Goal: Task Accomplishment & Management: Complete application form

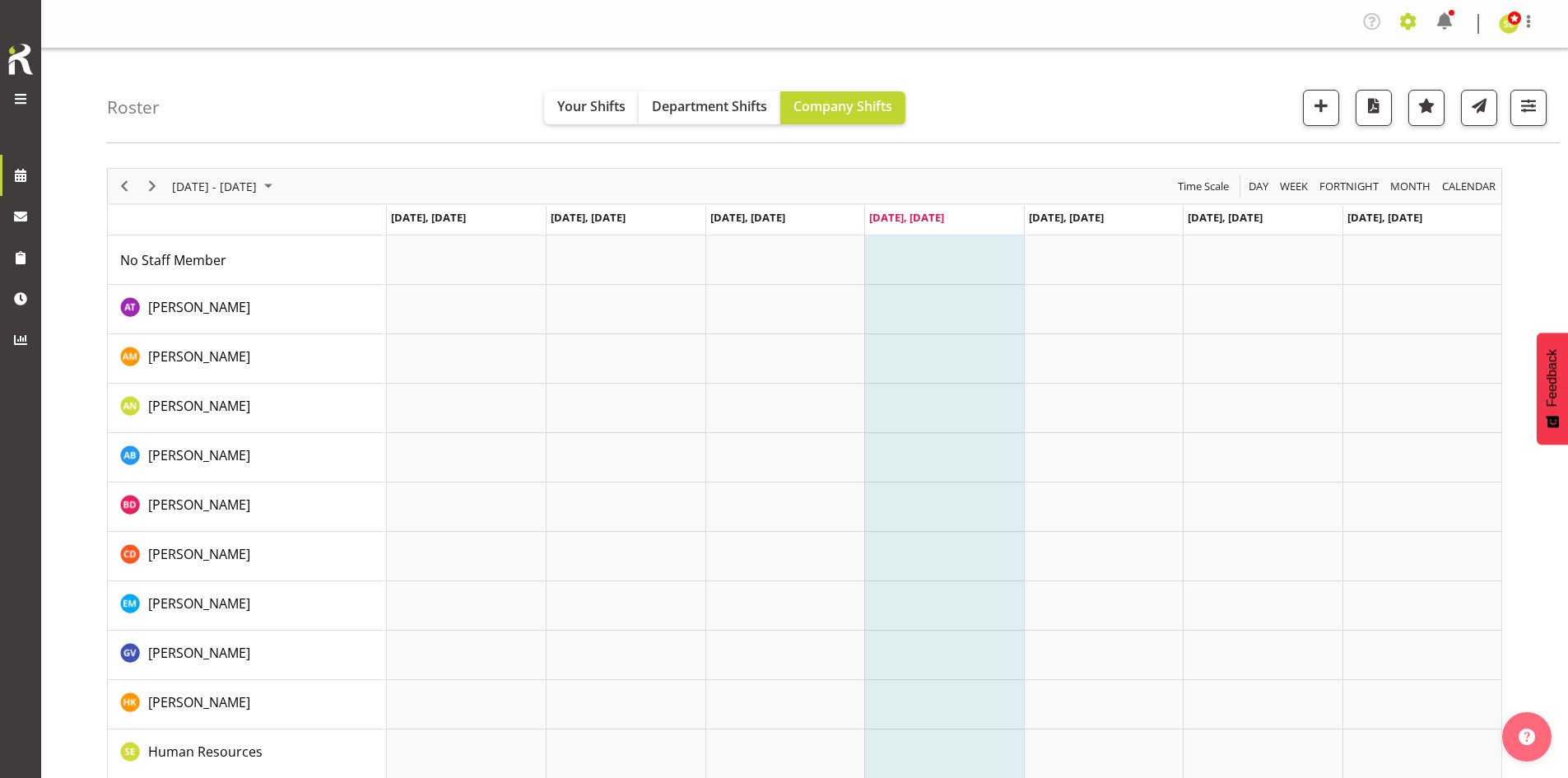
click at [1404, 28] on span at bounding box center [1408, 21] width 26 height 26
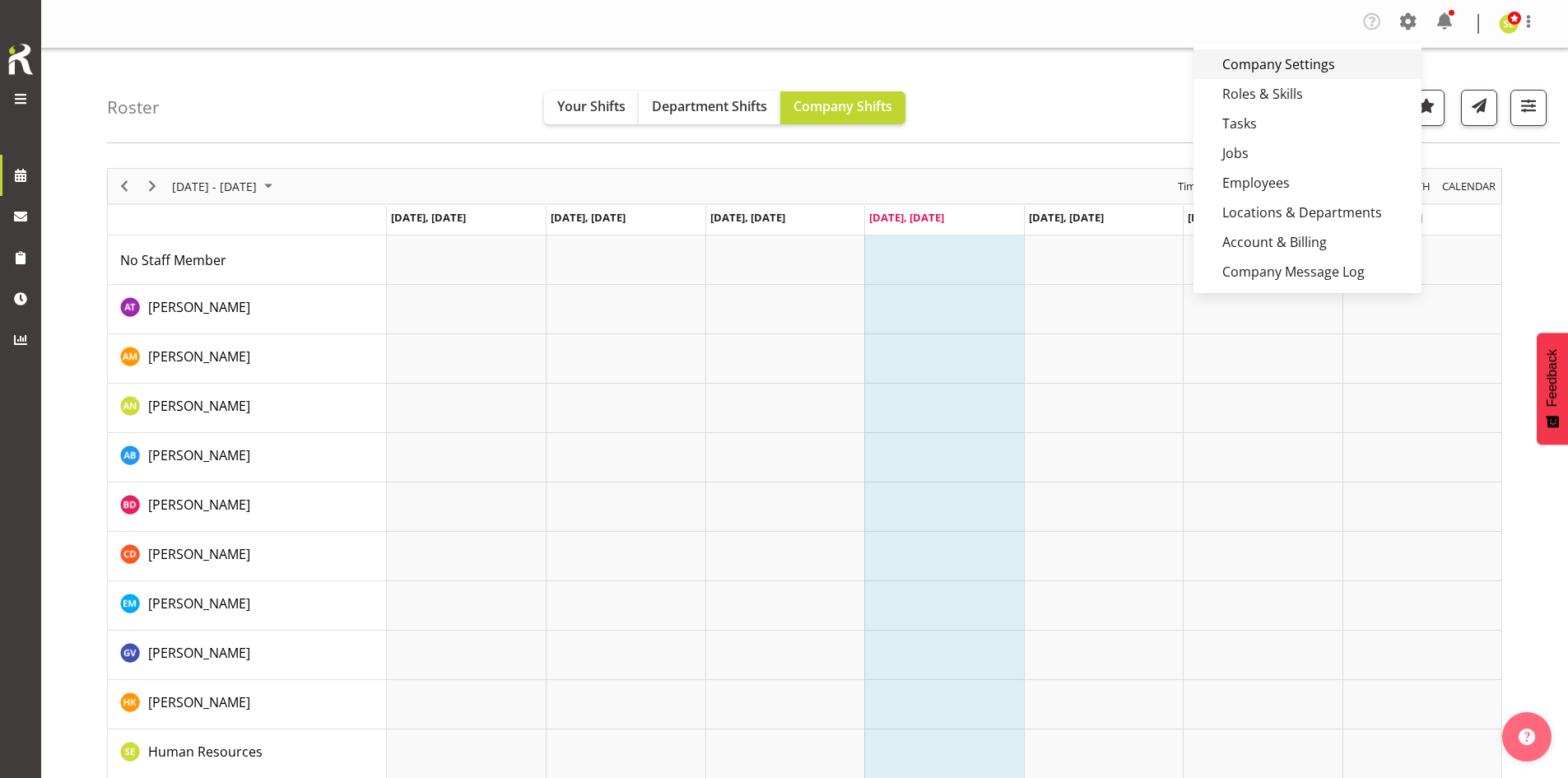
click at [1354, 62] on link "Company Settings" at bounding box center [1308, 64] width 228 height 30
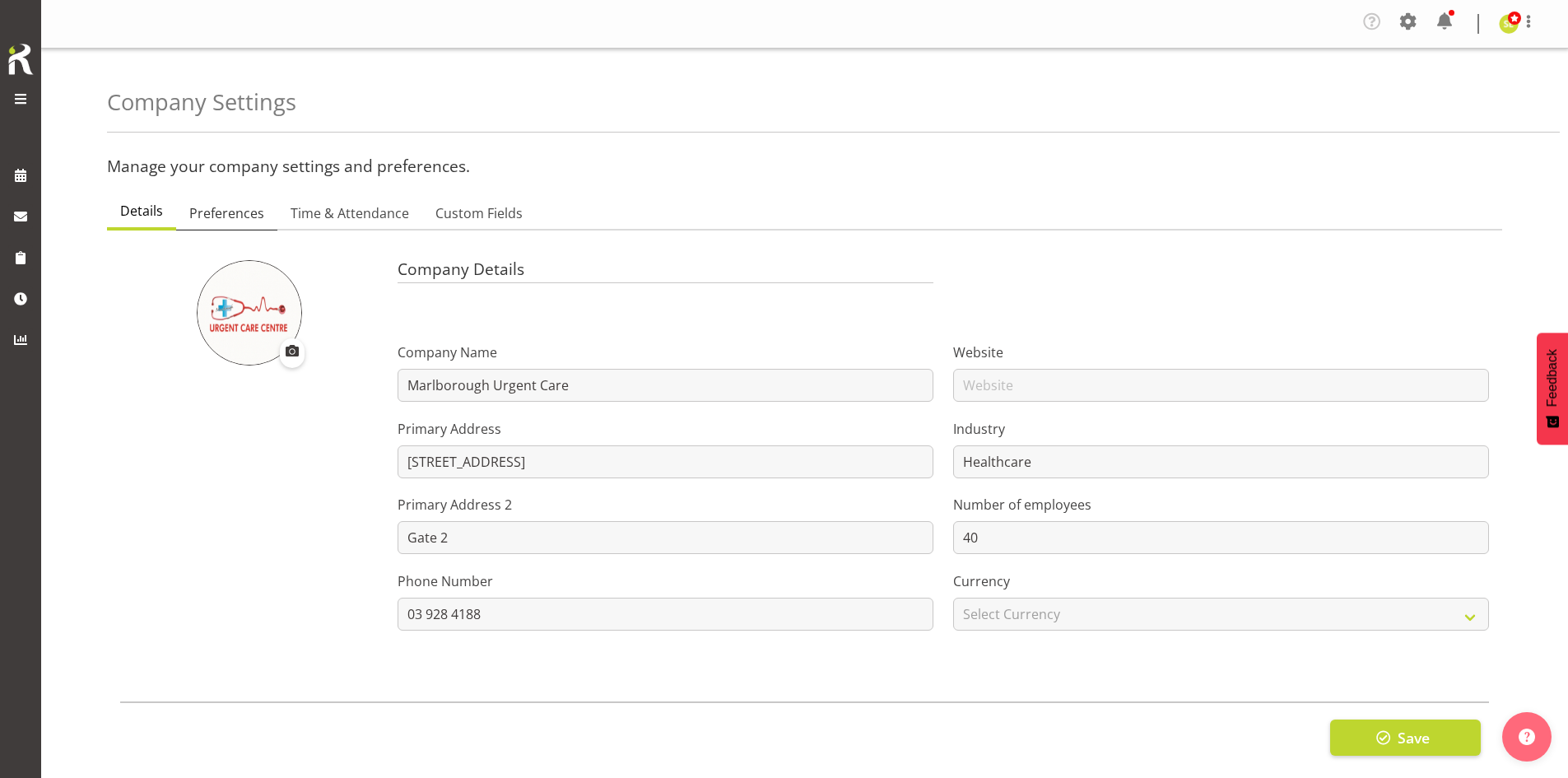
click at [243, 223] on span "Preferences" at bounding box center [227, 212] width 75 height 19
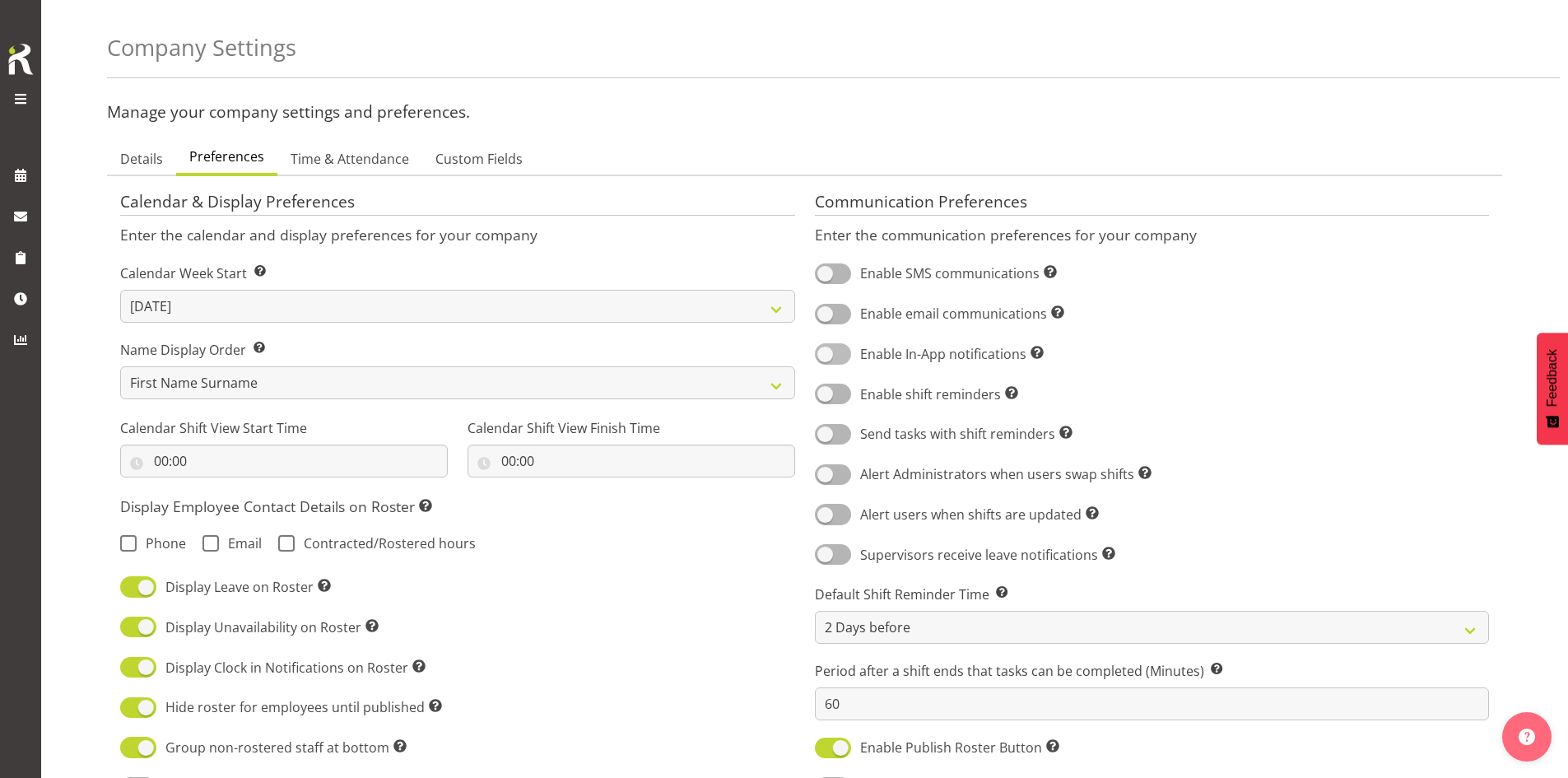
scroll to position [83, 0]
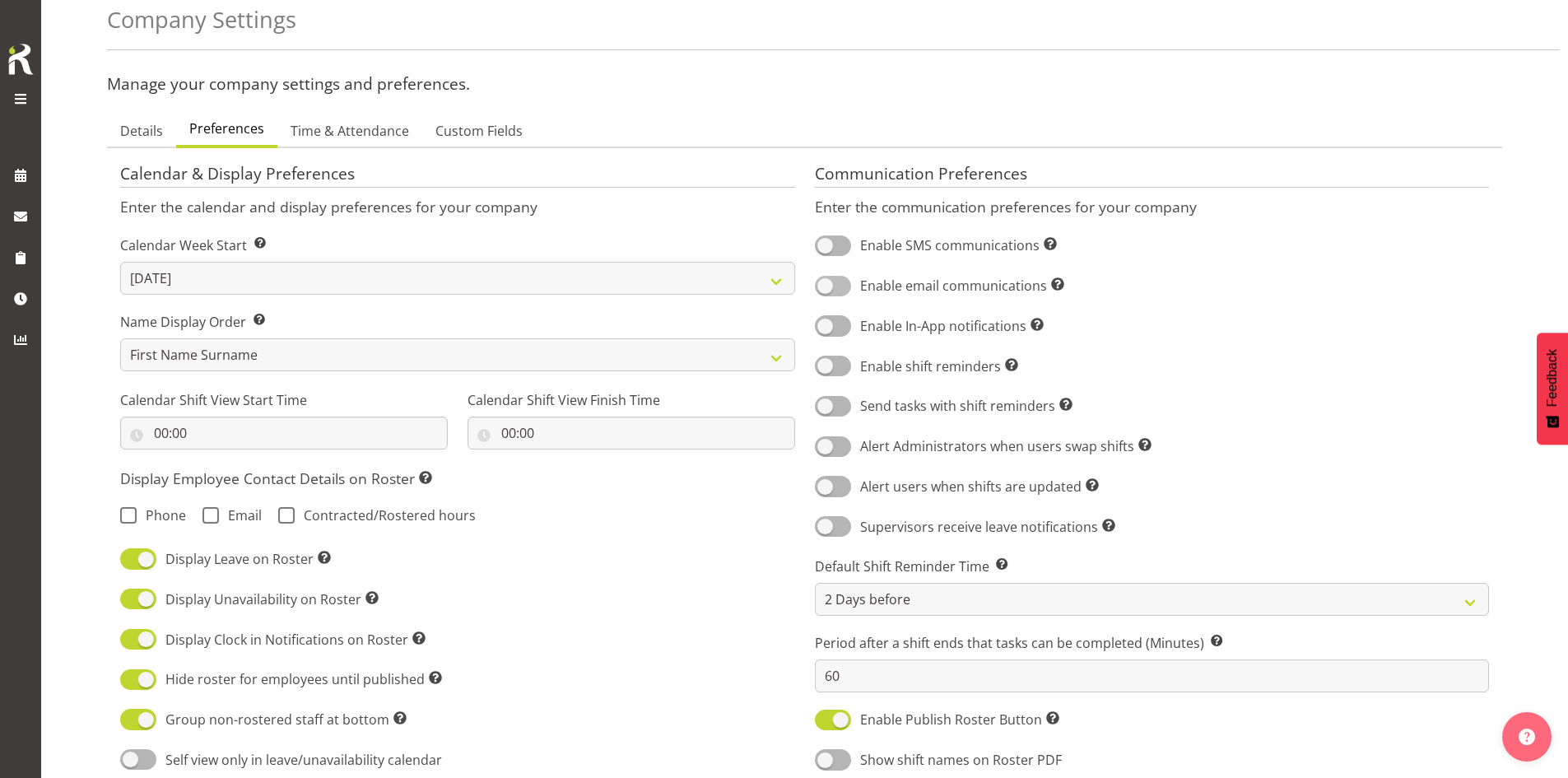
click at [844, 289] on span at bounding box center [833, 286] width 36 height 20
click at [826, 289] on input "Enable email communications Turn on or off email communications for your entire…" at bounding box center [820, 286] width 11 height 11
checkbox input "true"
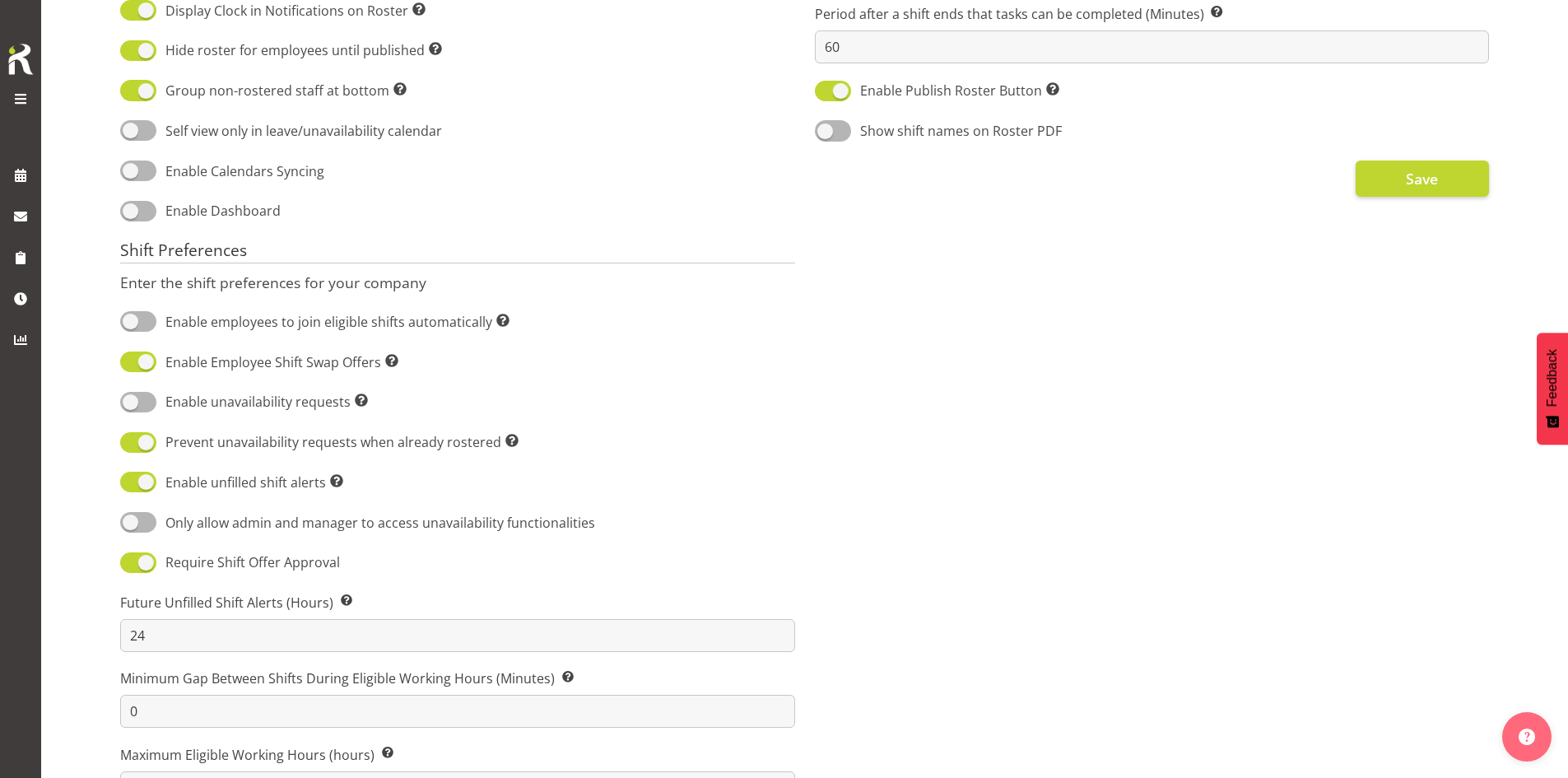
scroll to position [605, 0]
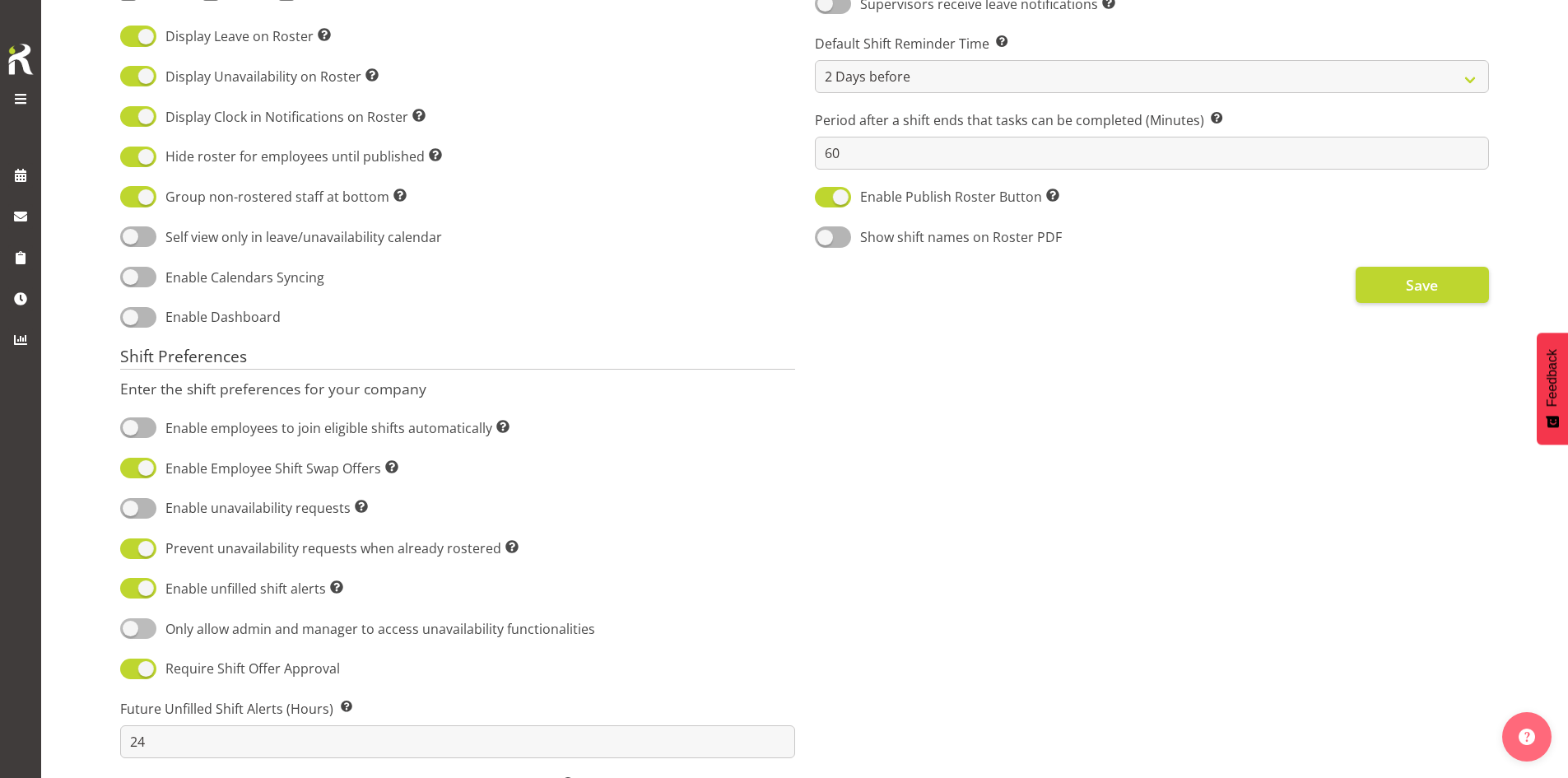
click at [148, 630] on span at bounding box center [138, 628] width 36 height 20
click at [131, 630] on input "Only allow admin and manager to access unavailability functionalities" at bounding box center [126, 628] width 11 height 11
checkbox input "true"
click at [1399, 292] on button "Save" at bounding box center [1423, 284] width 133 height 36
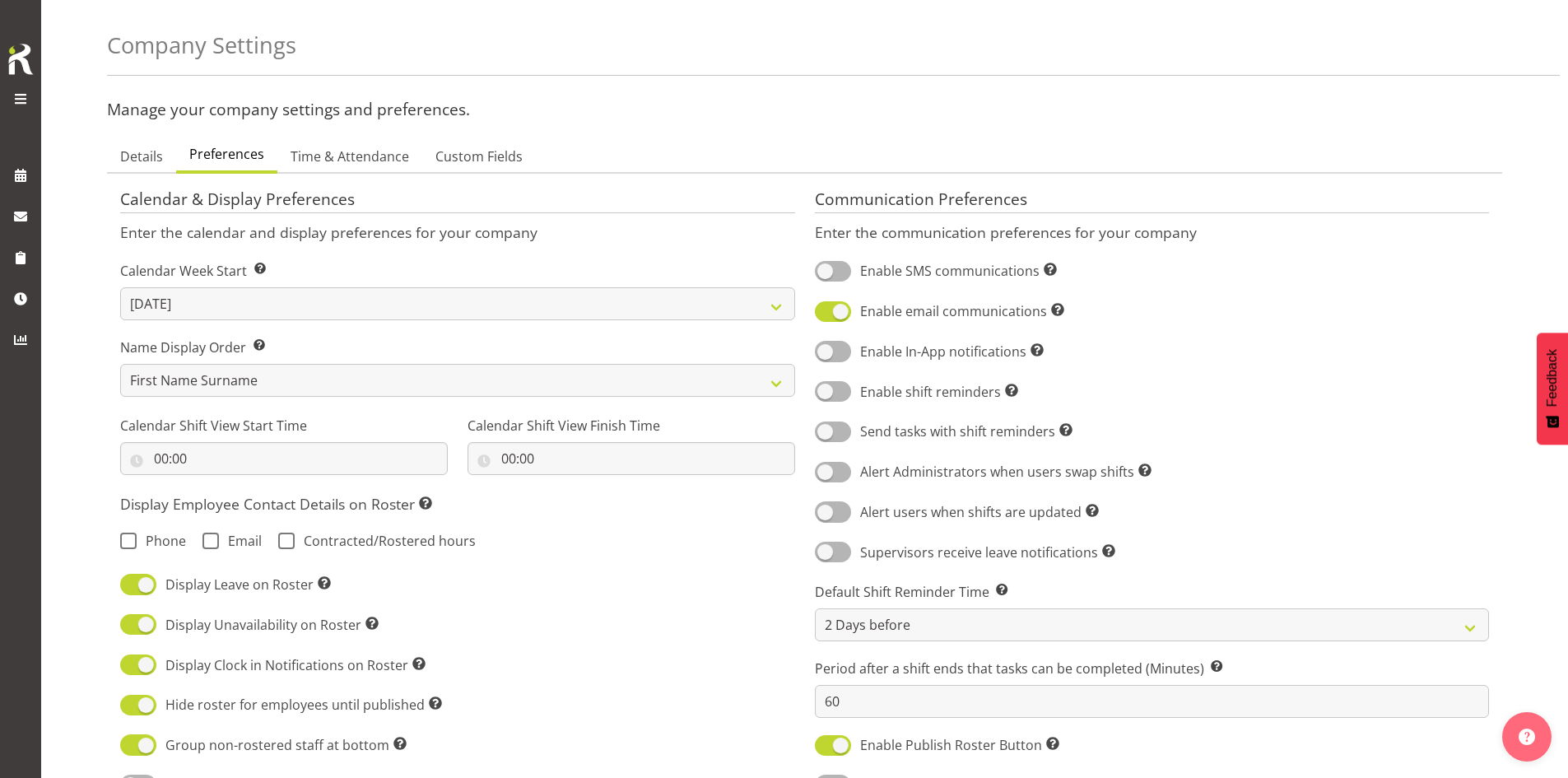
scroll to position [0, 0]
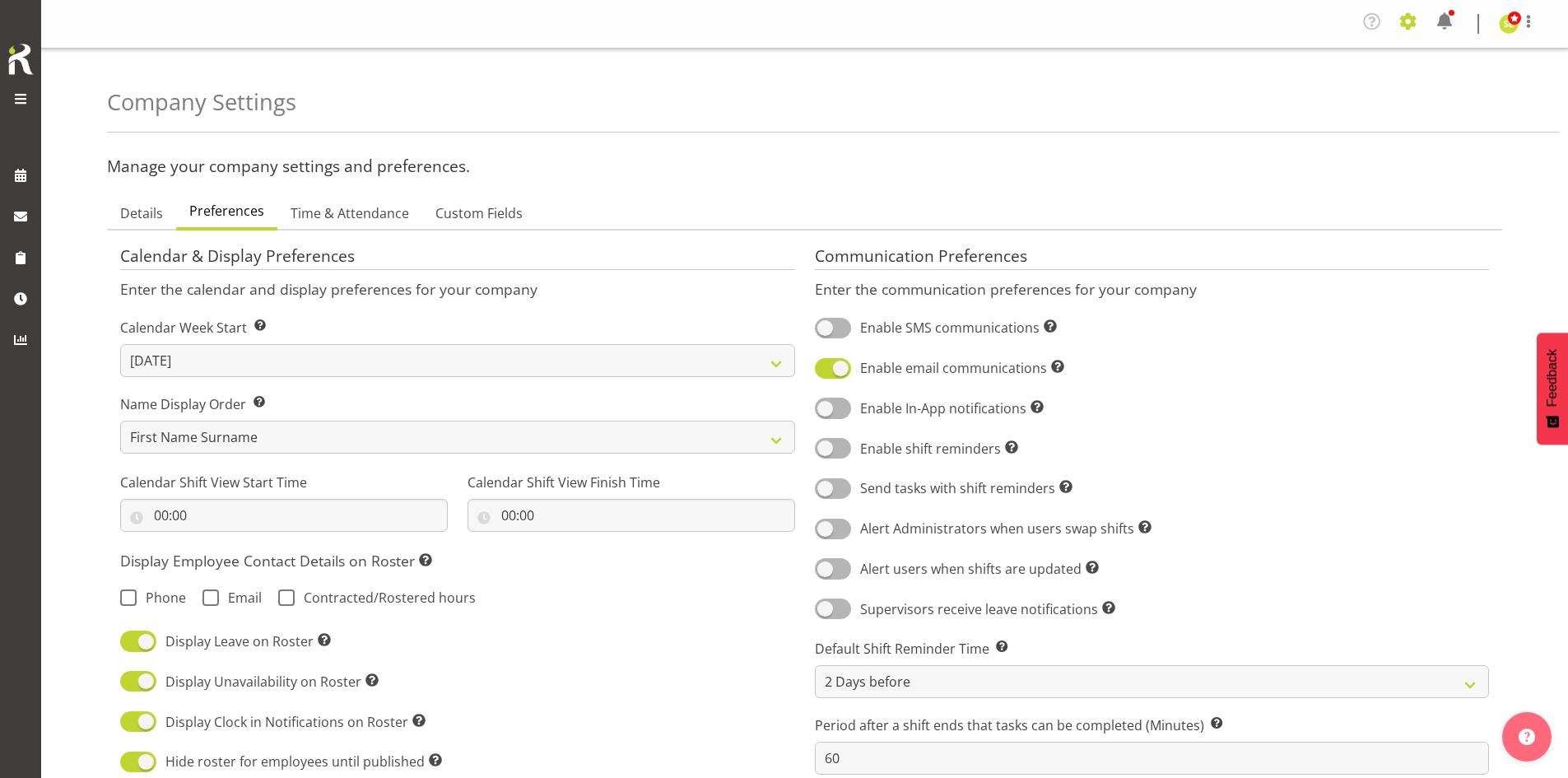
click at [1410, 25] on span at bounding box center [1408, 21] width 26 height 26
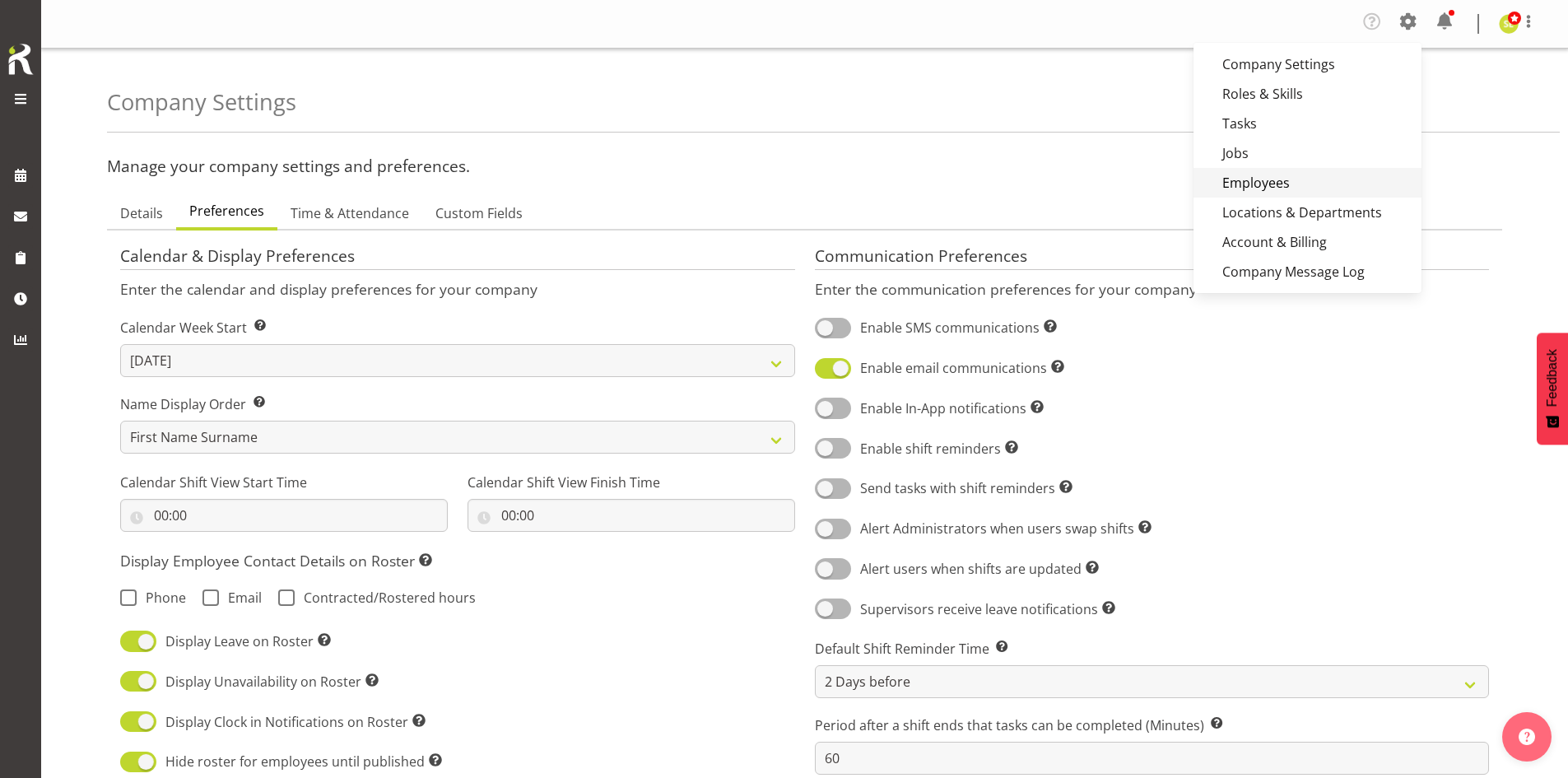
click at [1275, 179] on link "Employees" at bounding box center [1308, 182] width 228 height 30
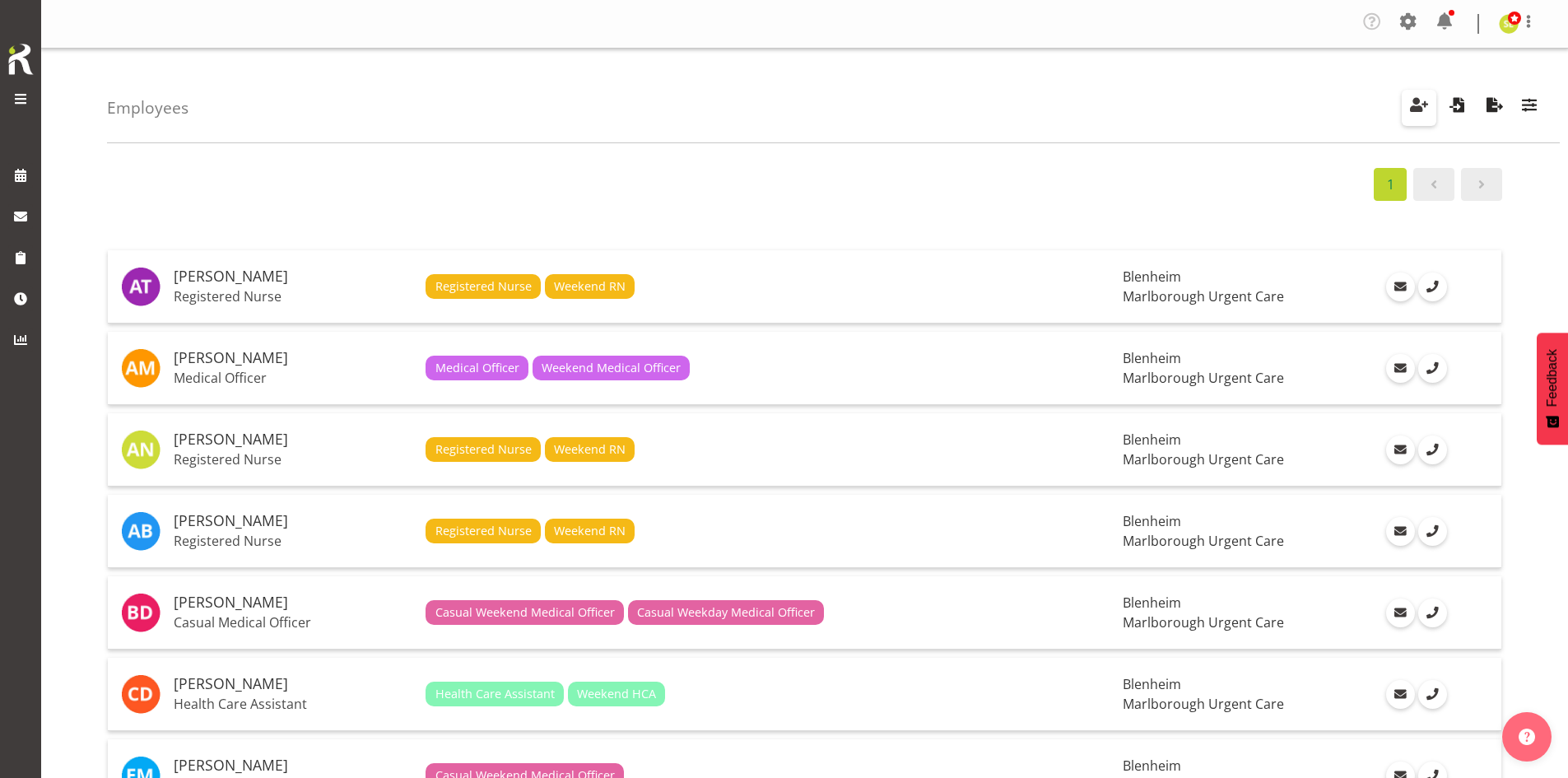
click at [1410, 110] on span "button" at bounding box center [1419, 104] width 21 height 21
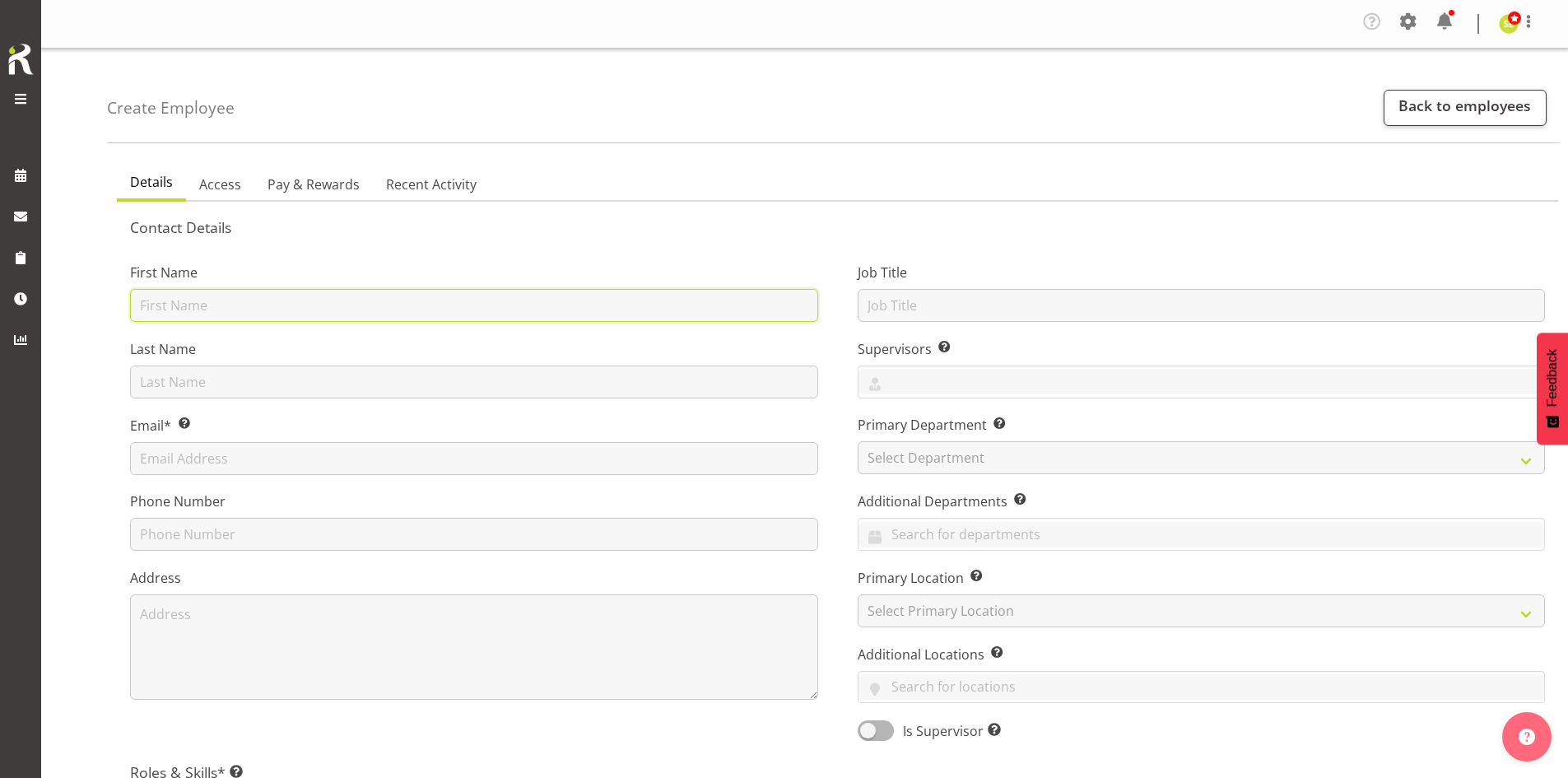
click at [222, 303] on input "text" at bounding box center [474, 305] width 688 height 33
type input "Amber"
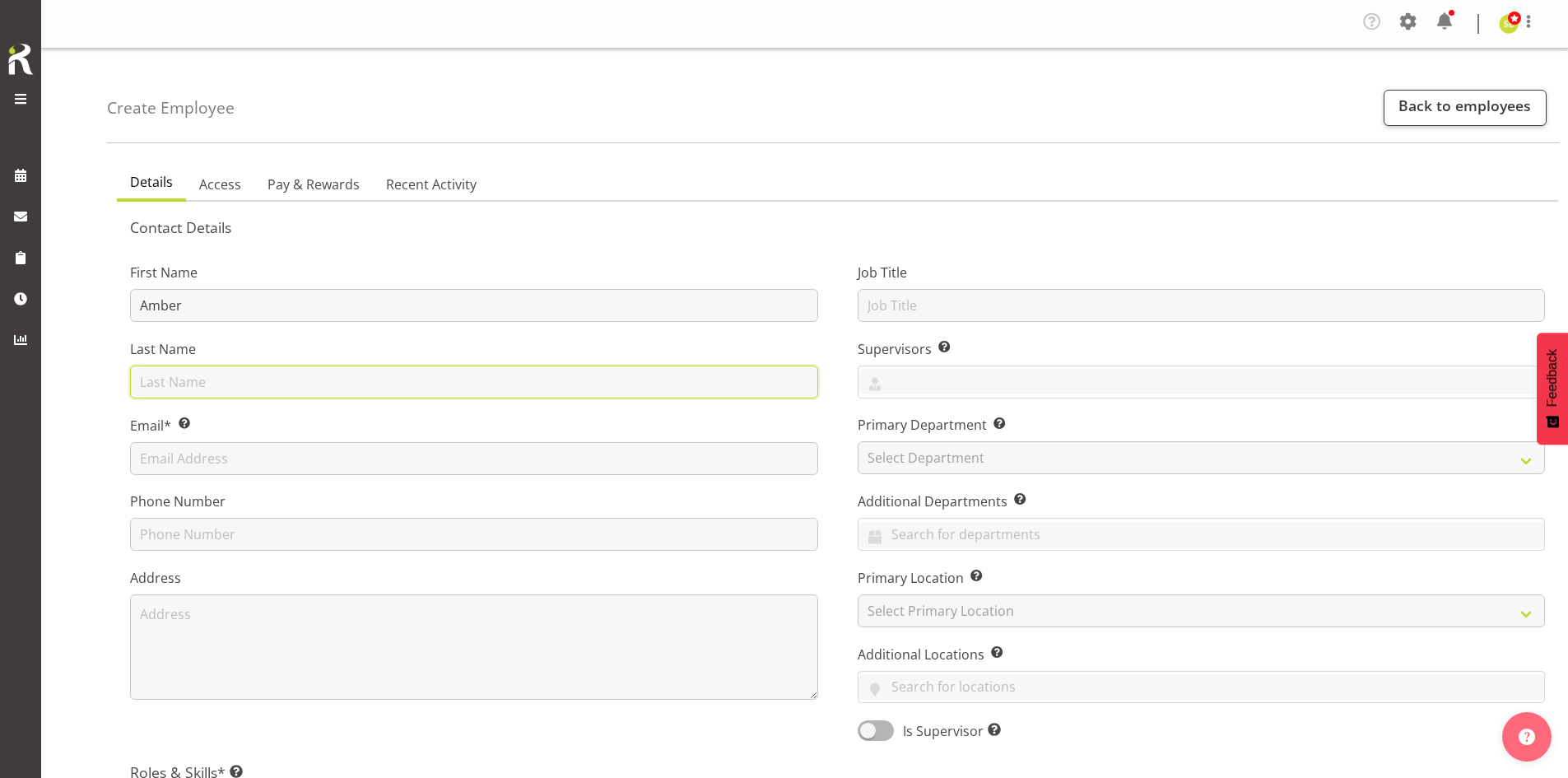
click at [192, 370] on input "text" at bounding box center [474, 382] width 688 height 33
type input "Venning-Slater"
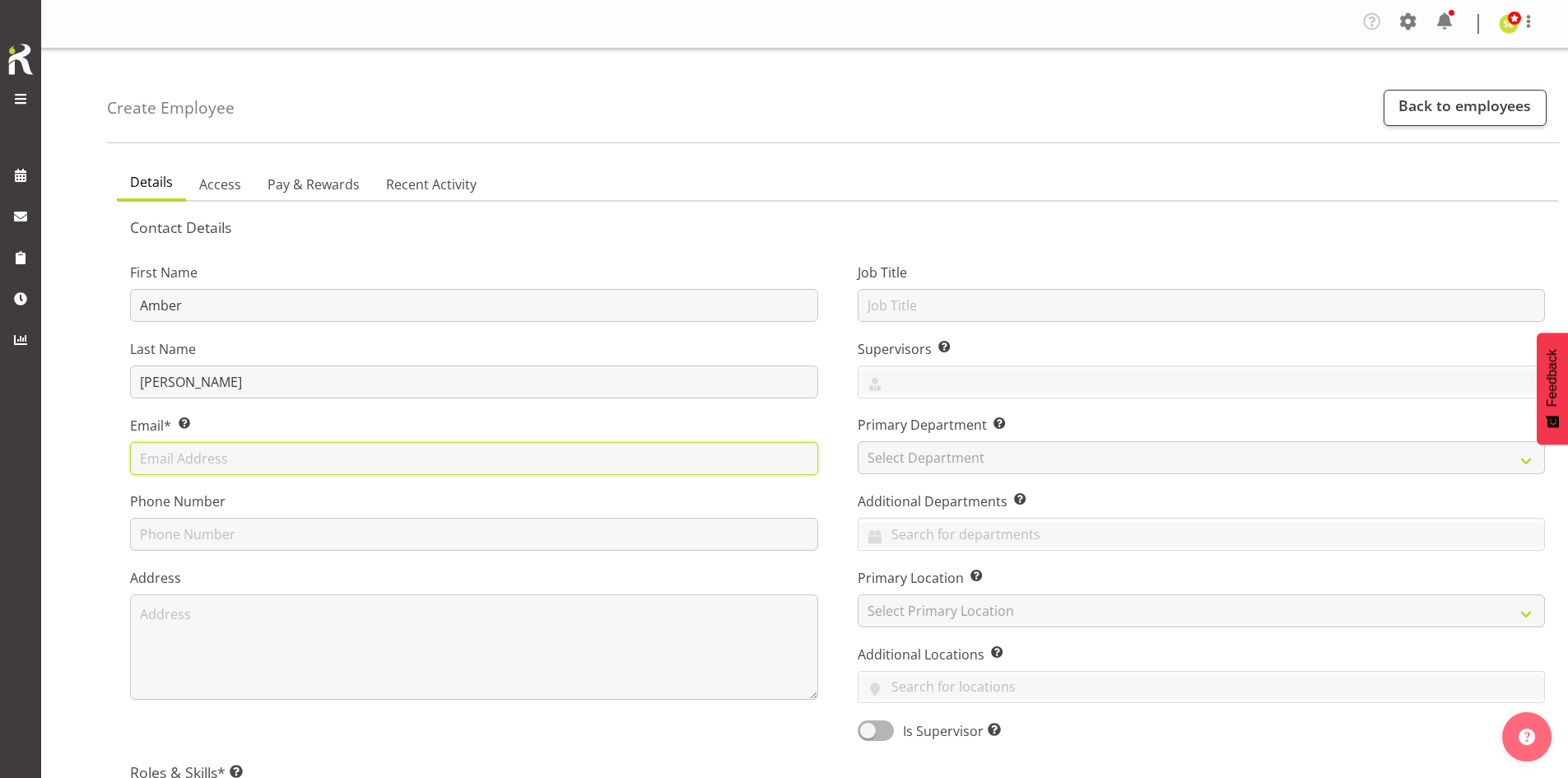
click at [199, 451] on input "text" at bounding box center [474, 458] width 688 height 33
paste input "ambervs@urgentcare.org.nz"
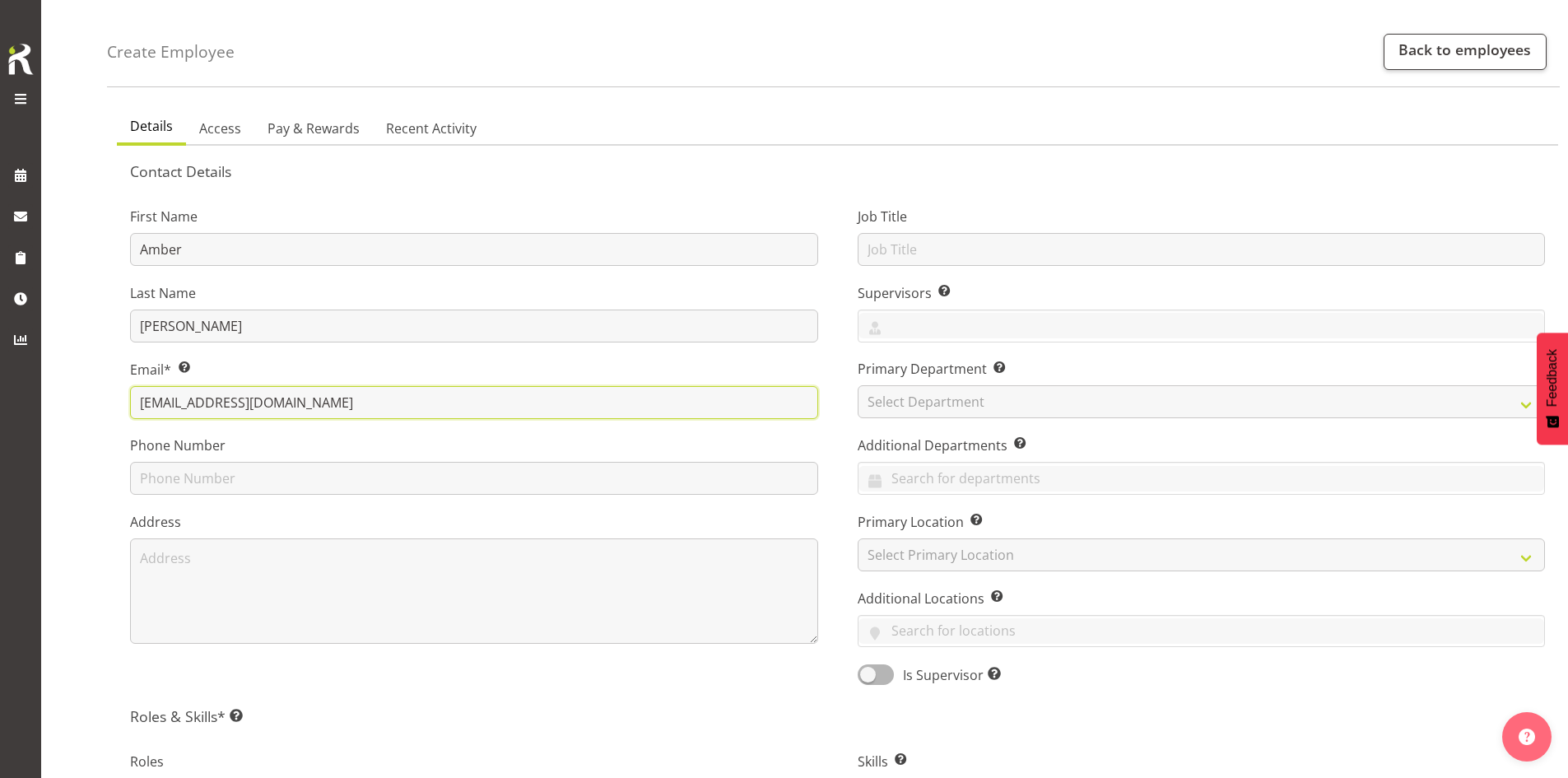
scroll to position [83, 0]
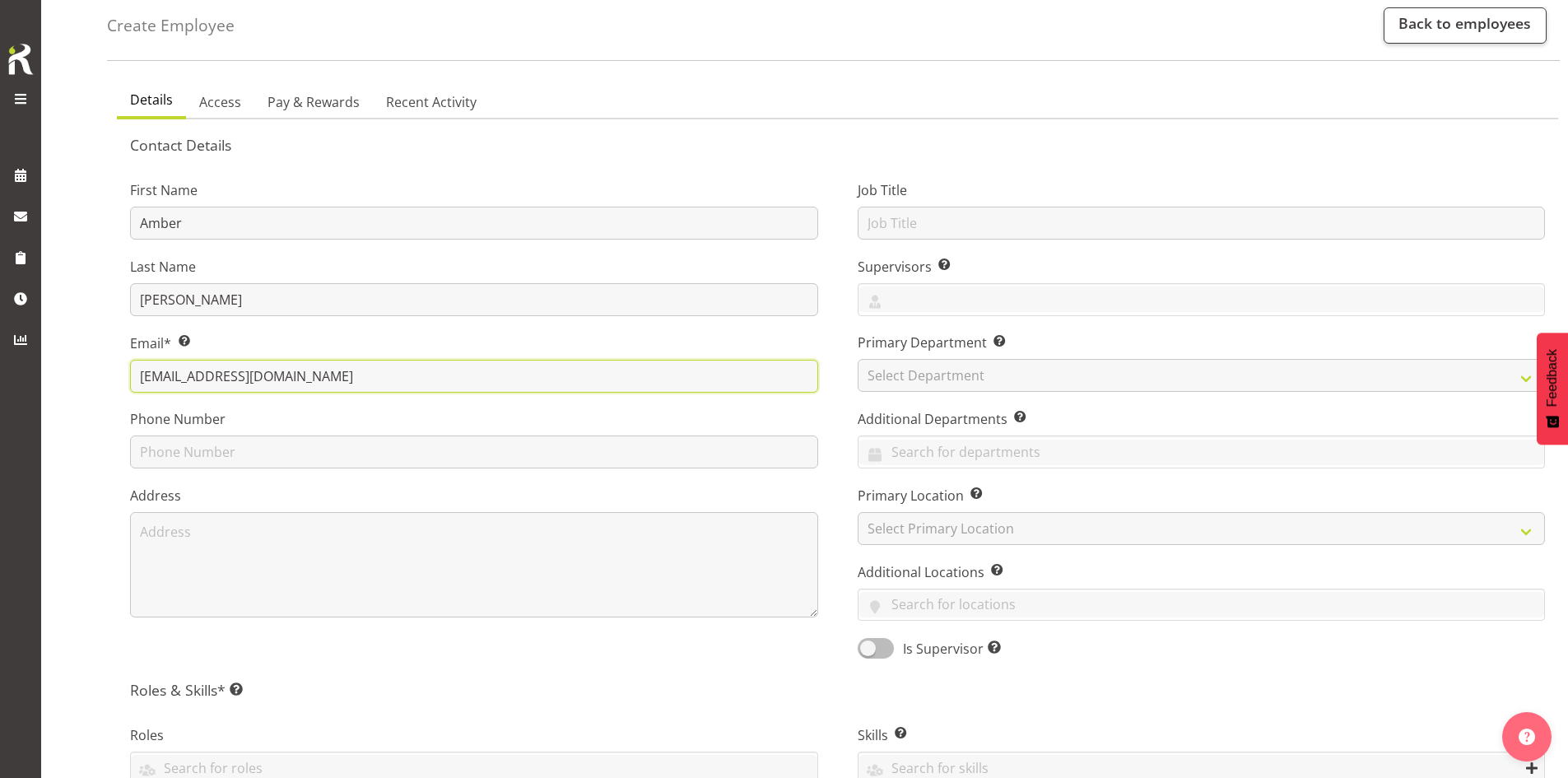
type input "ambervs@urgentcare.org.nz"
click at [869, 647] on span at bounding box center [876, 648] width 36 height 20
click at [868, 647] on input "Is Supervisor Allow employee to be shown on the supervisor list" at bounding box center [863, 648] width 11 height 11
checkbox input "true"
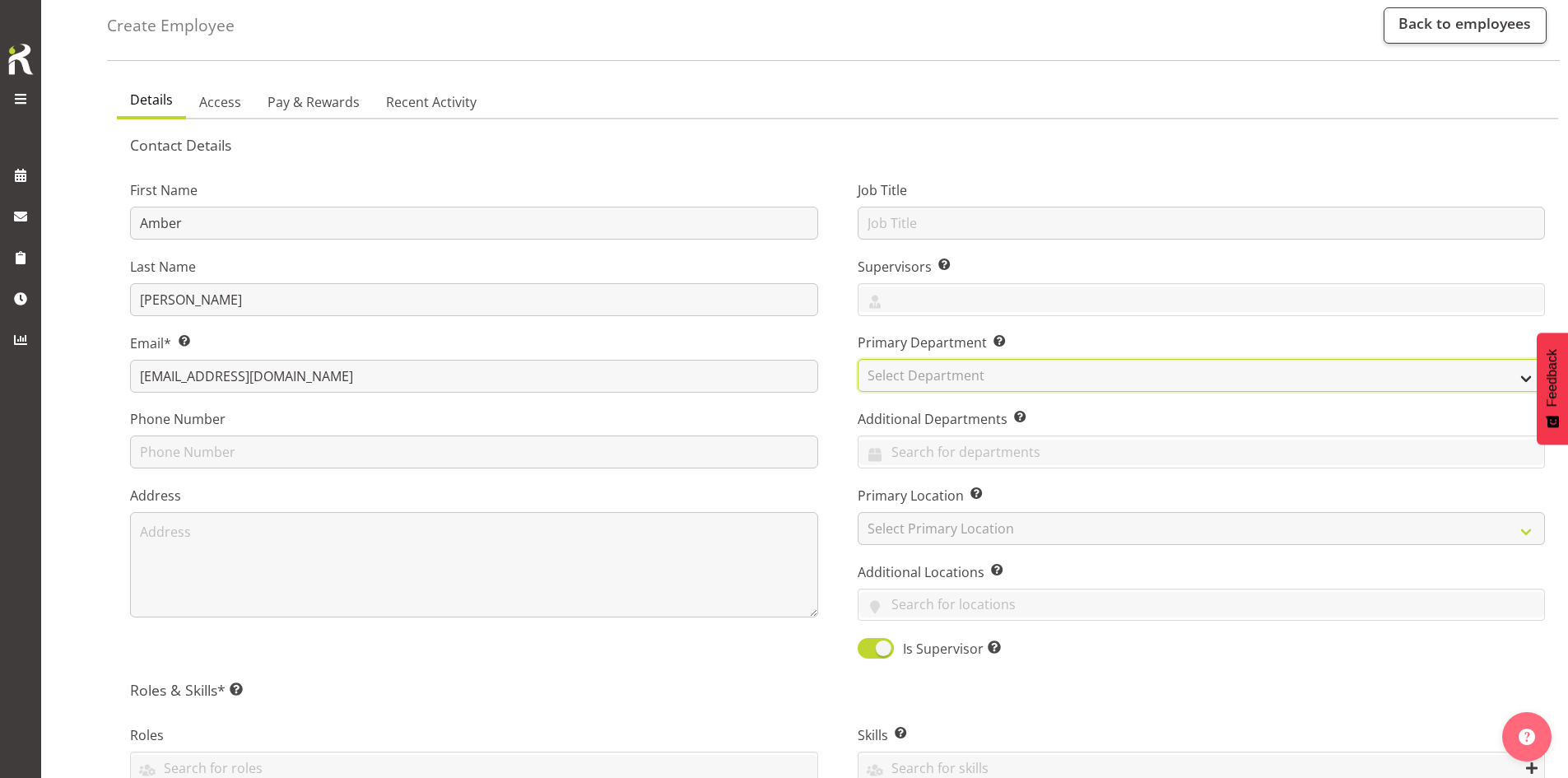
click at [899, 387] on select "Select Department Marlborough Urgent Care Renal Dialysis Unit" at bounding box center [1202, 375] width 688 height 33
select select "925"
click at [858, 359] on select "Select Department Marlborough Urgent Care Renal Dialysis Unit" at bounding box center [1202, 375] width 688 height 33
click at [913, 446] on input "text" at bounding box center [1202, 453] width 687 height 25
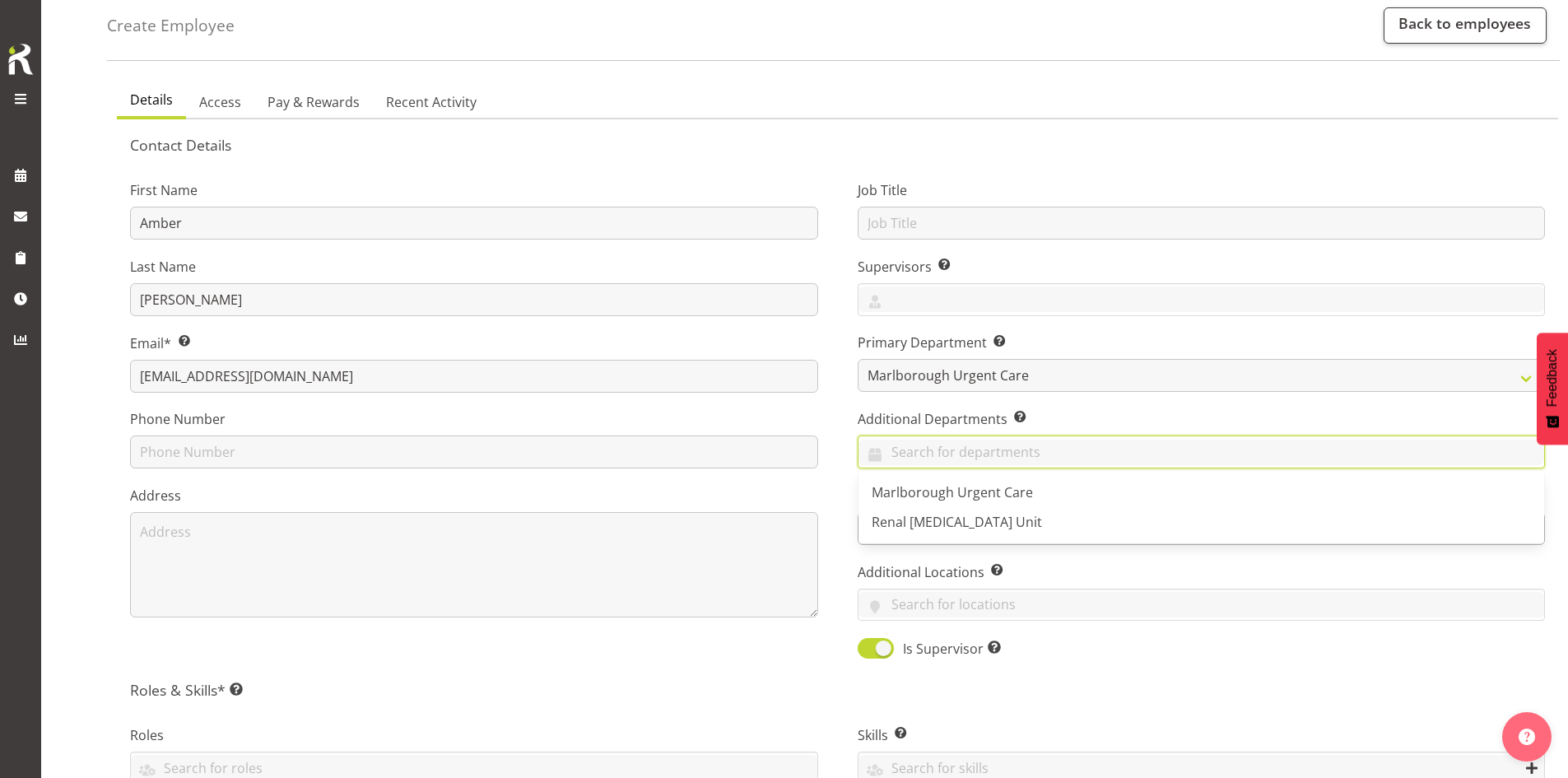
click at [919, 517] on span "Renal [MEDICAL_DATA] Unit" at bounding box center [957, 521] width 170 height 18
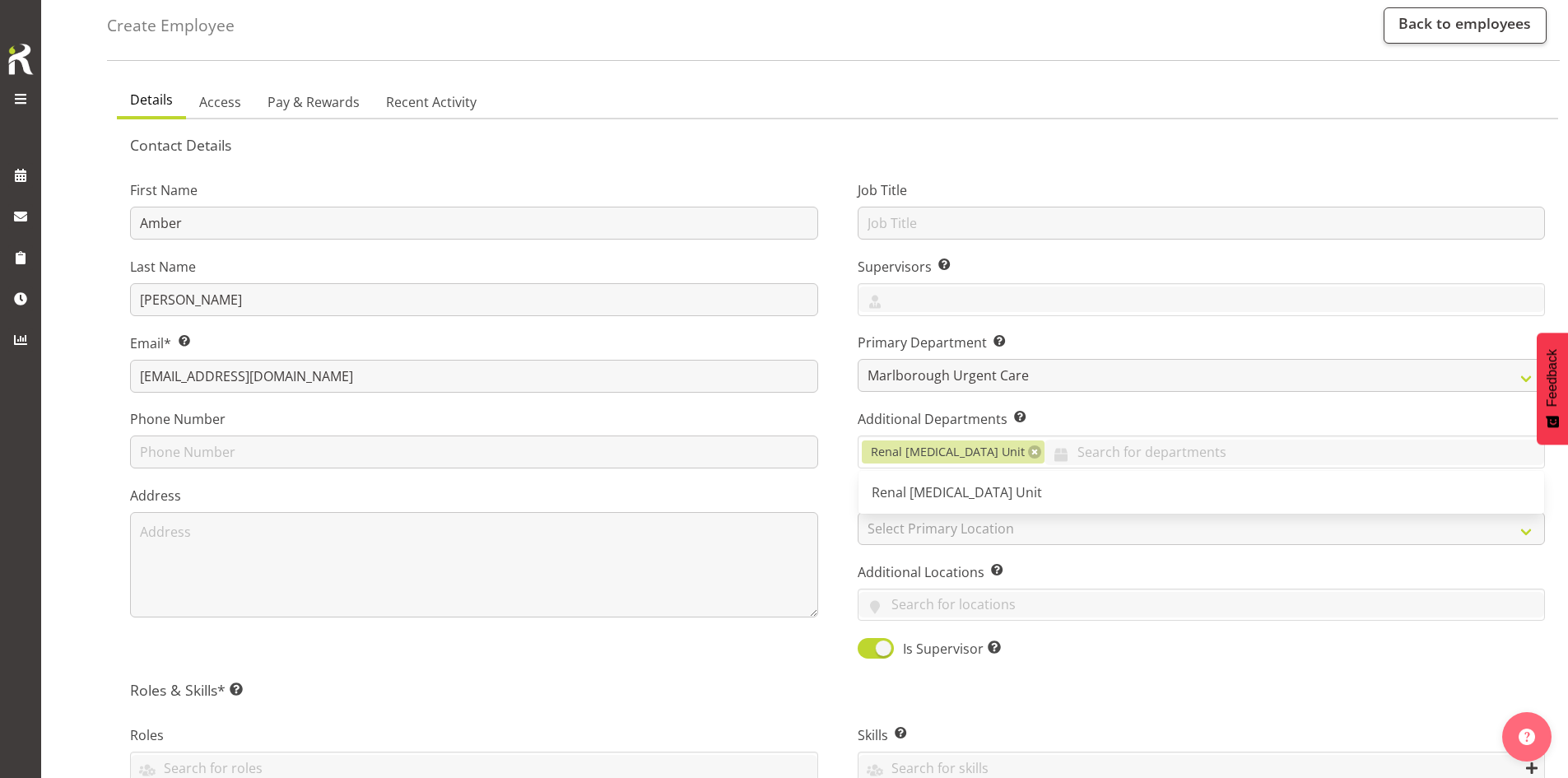
click at [839, 487] on div "Job Title Supervisors Select the employee’s supervisors, or the person who is i…" at bounding box center [1201, 414] width 728 height 513
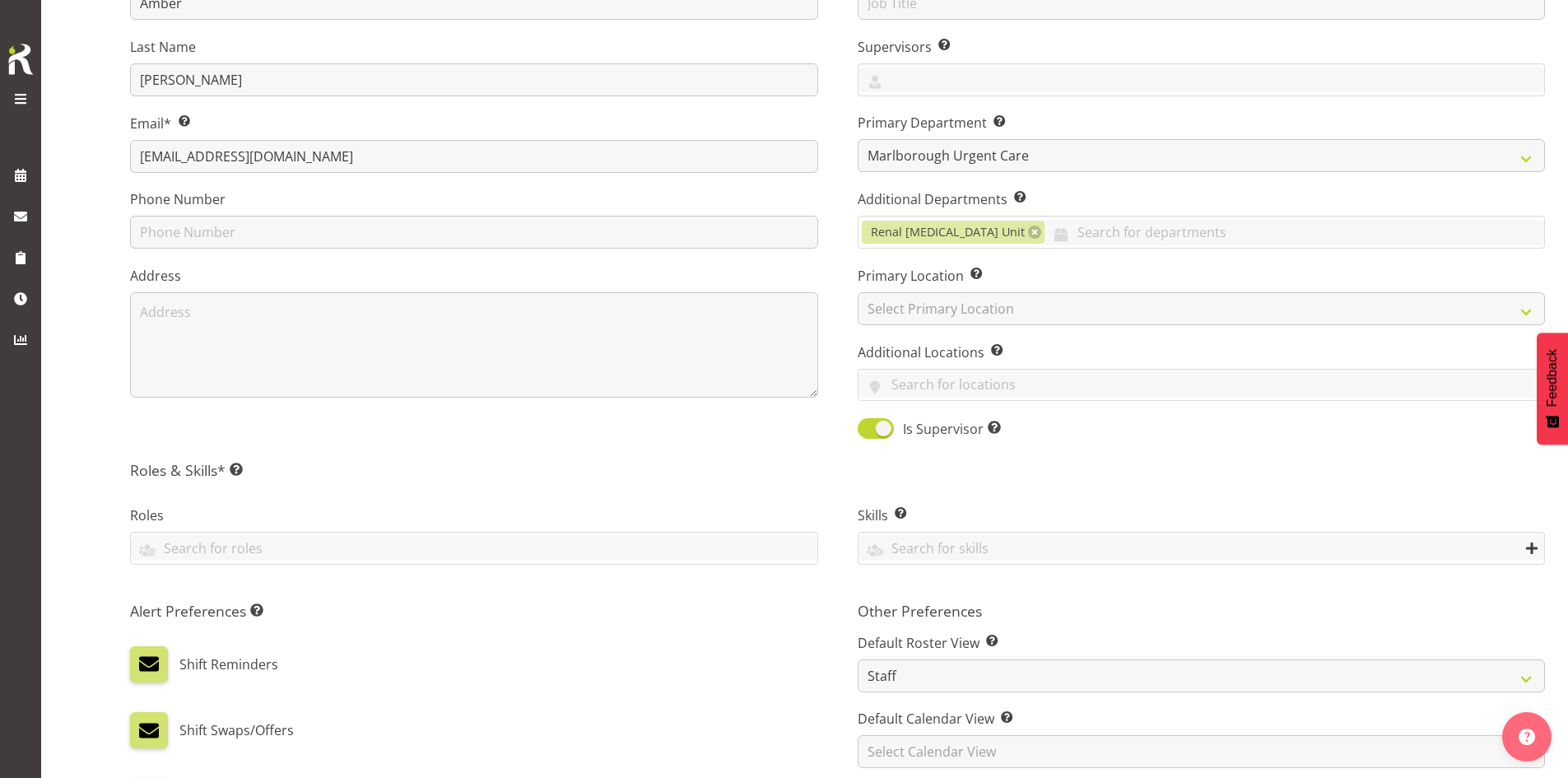
scroll to position [330, 0]
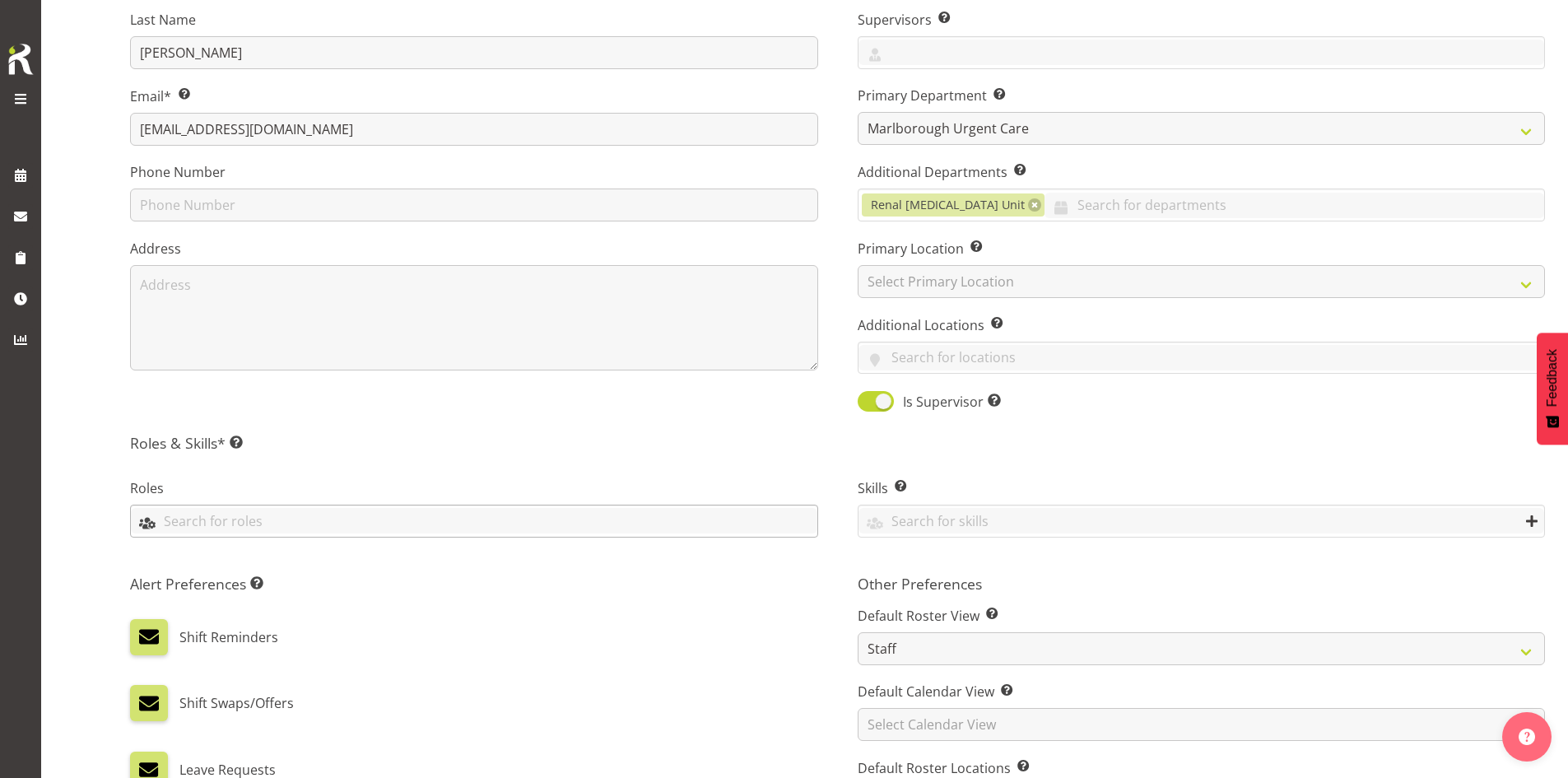
click at [230, 526] on input "text" at bounding box center [474, 521] width 687 height 25
type input "Interim Manager"
click at [422, 450] on h5 "Roles & Skills* This is a required field. Add as many roles and skills as requi…" at bounding box center [837, 443] width 1415 height 18
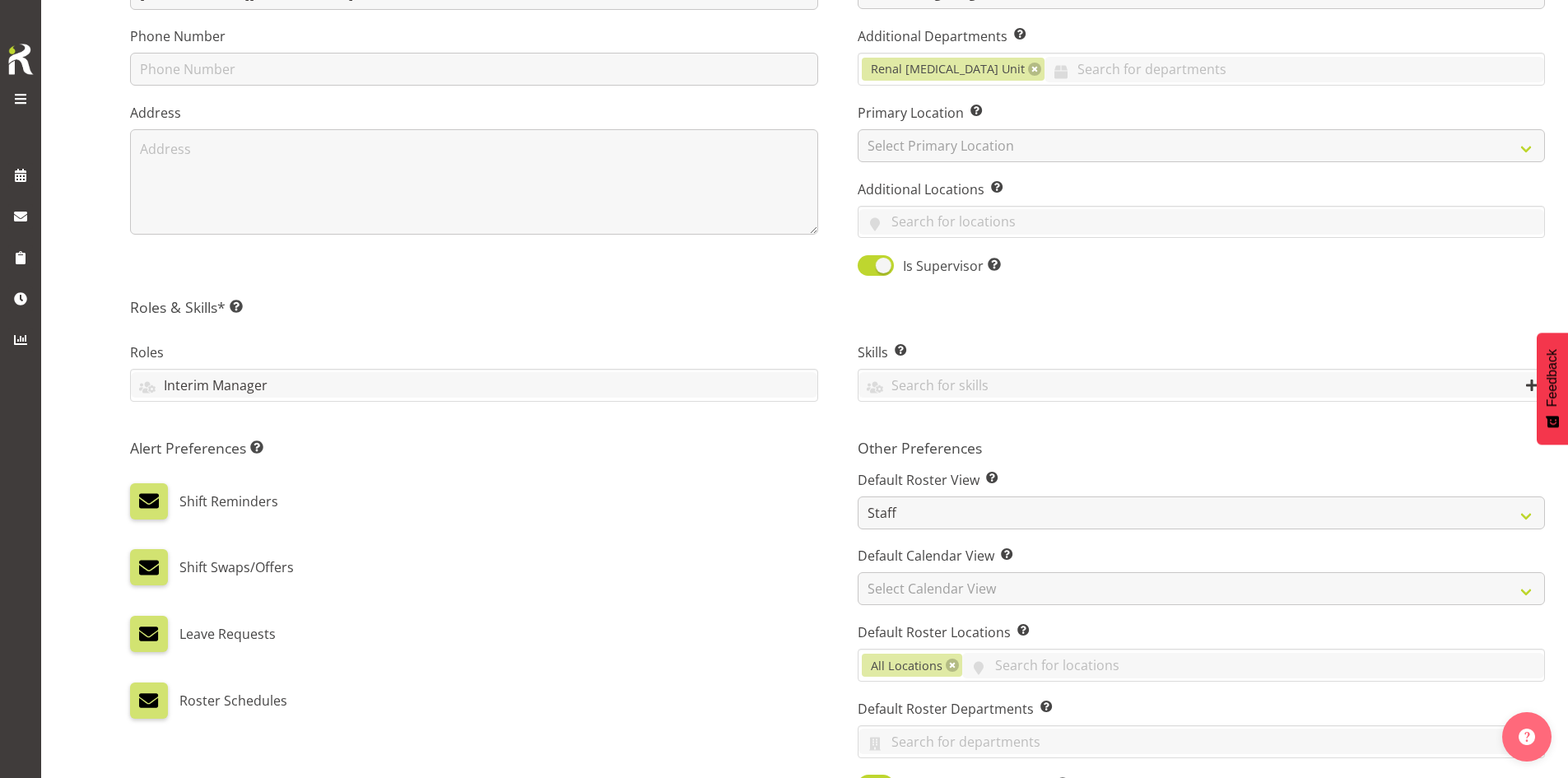
scroll to position [494, 0]
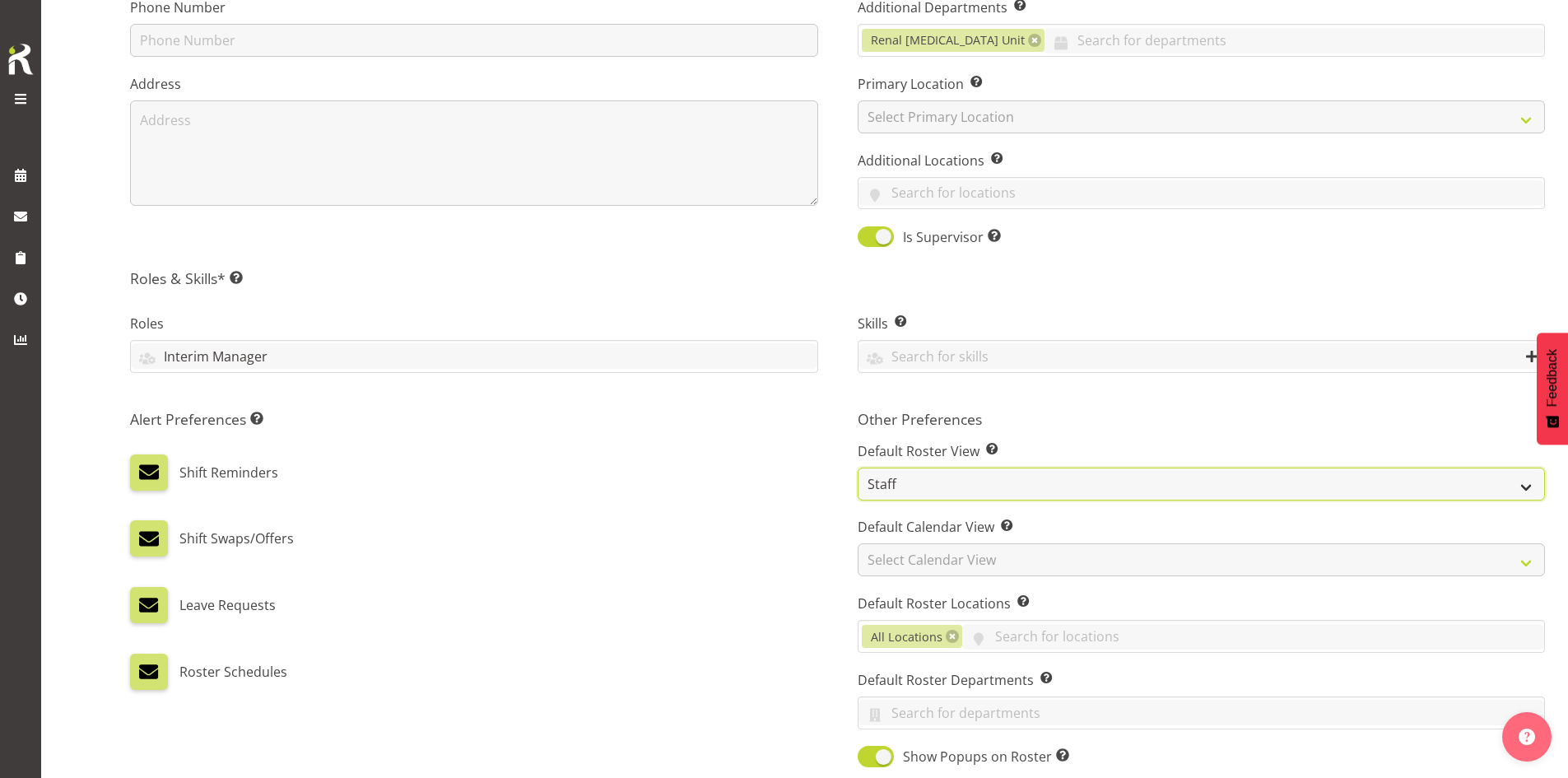
click at [881, 488] on select "Staff Role Shift - Horizontal Shift - Vertical Staff - Location" at bounding box center [1202, 484] width 688 height 33
click at [766, 502] on div "Alert Preferences Specifies what type(s) of communication the employee will rec…" at bounding box center [474, 610] width 728 height 420
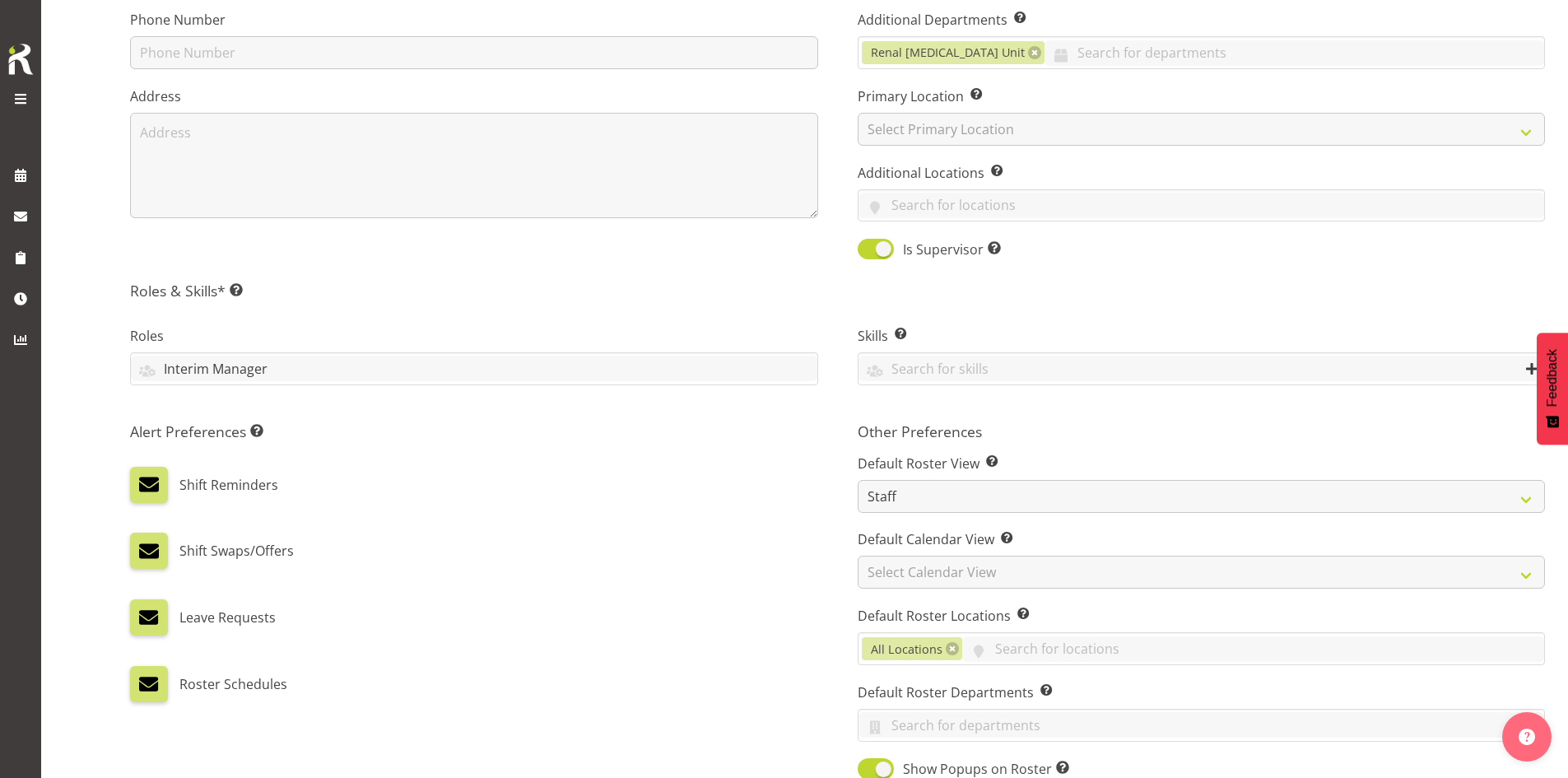
scroll to position [577, 0]
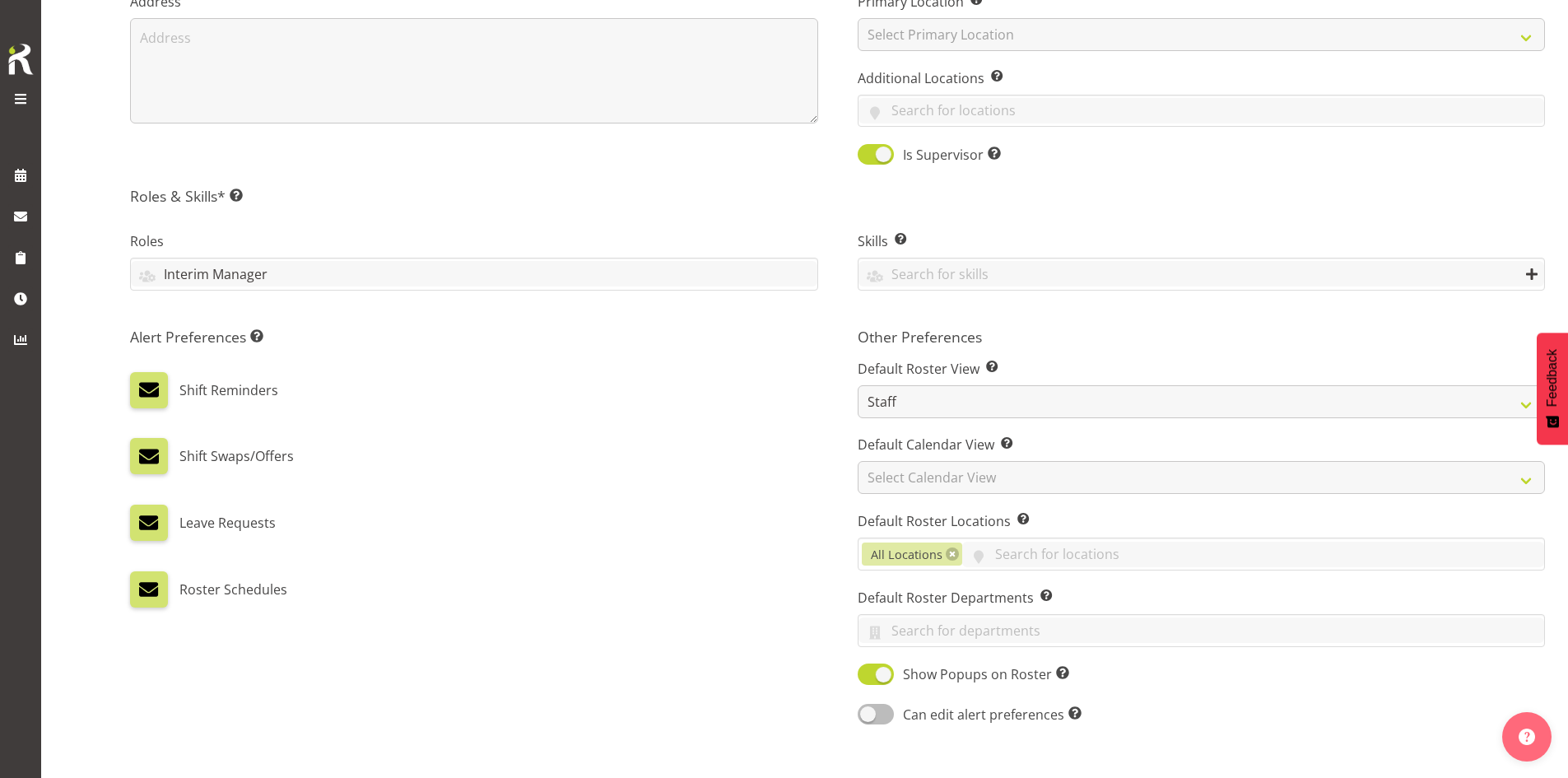
click at [878, 719] on span at bounding box center [876, 714] width 36 height 20
click at [868, 719] on input "Can edit alert preferences Allow employee to edit their own alert preferences" at bounding box center [863, 714] width 11 height 11
checkbox input "true"
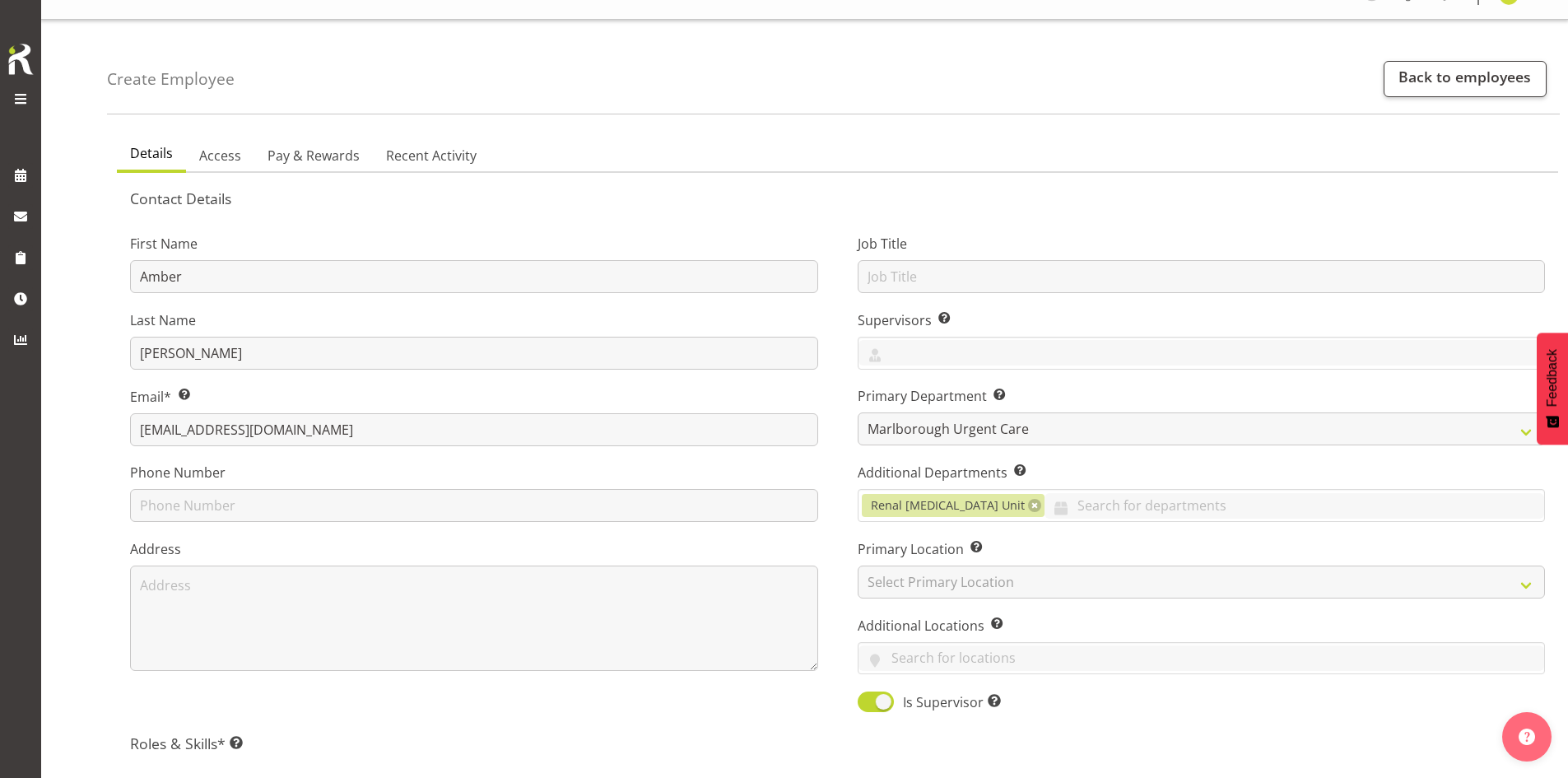
scroll to position [0, 0]
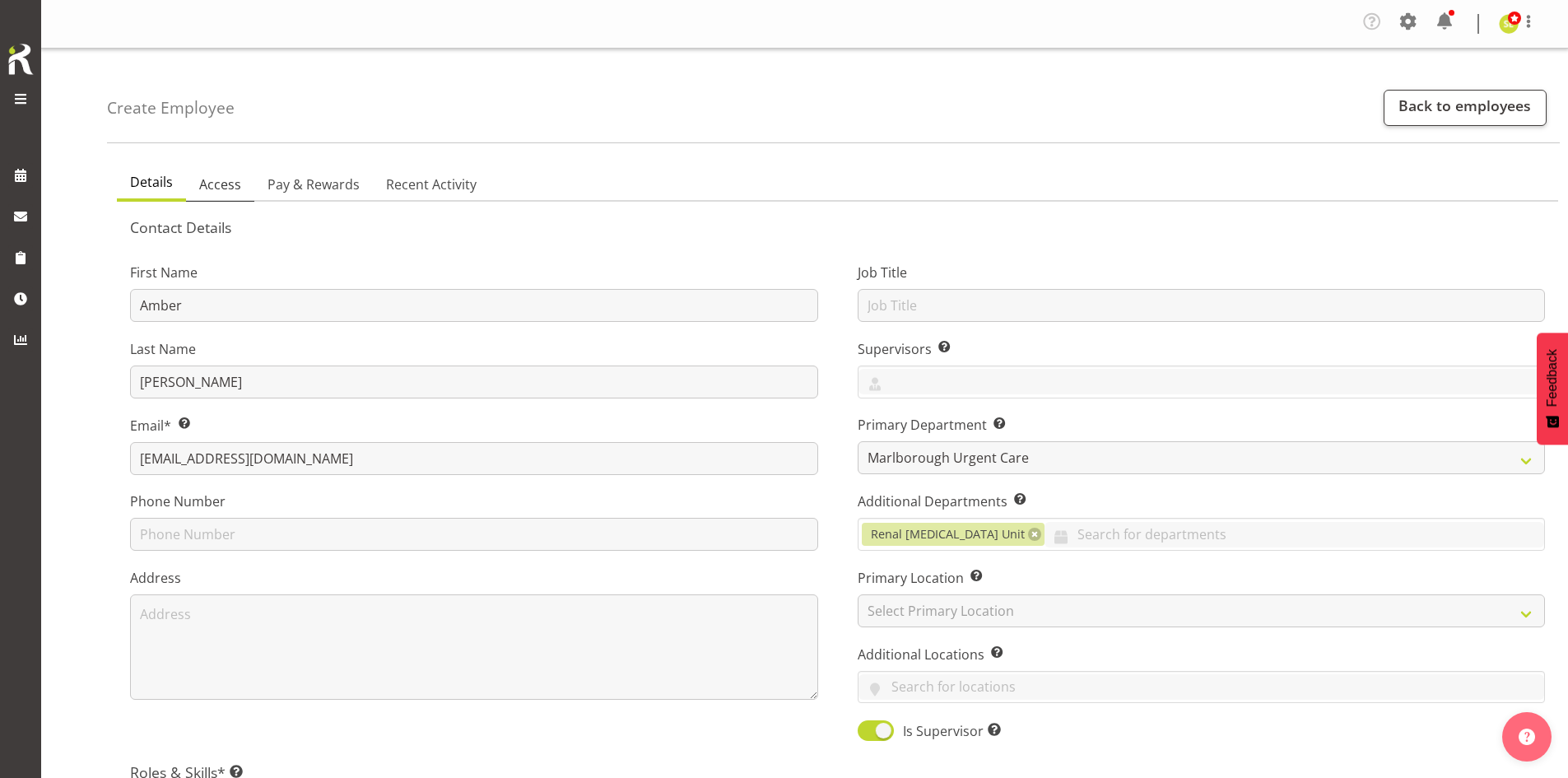
click at [231, 191] on span "Access" at bounding box center [220, 184] width 42 height 19
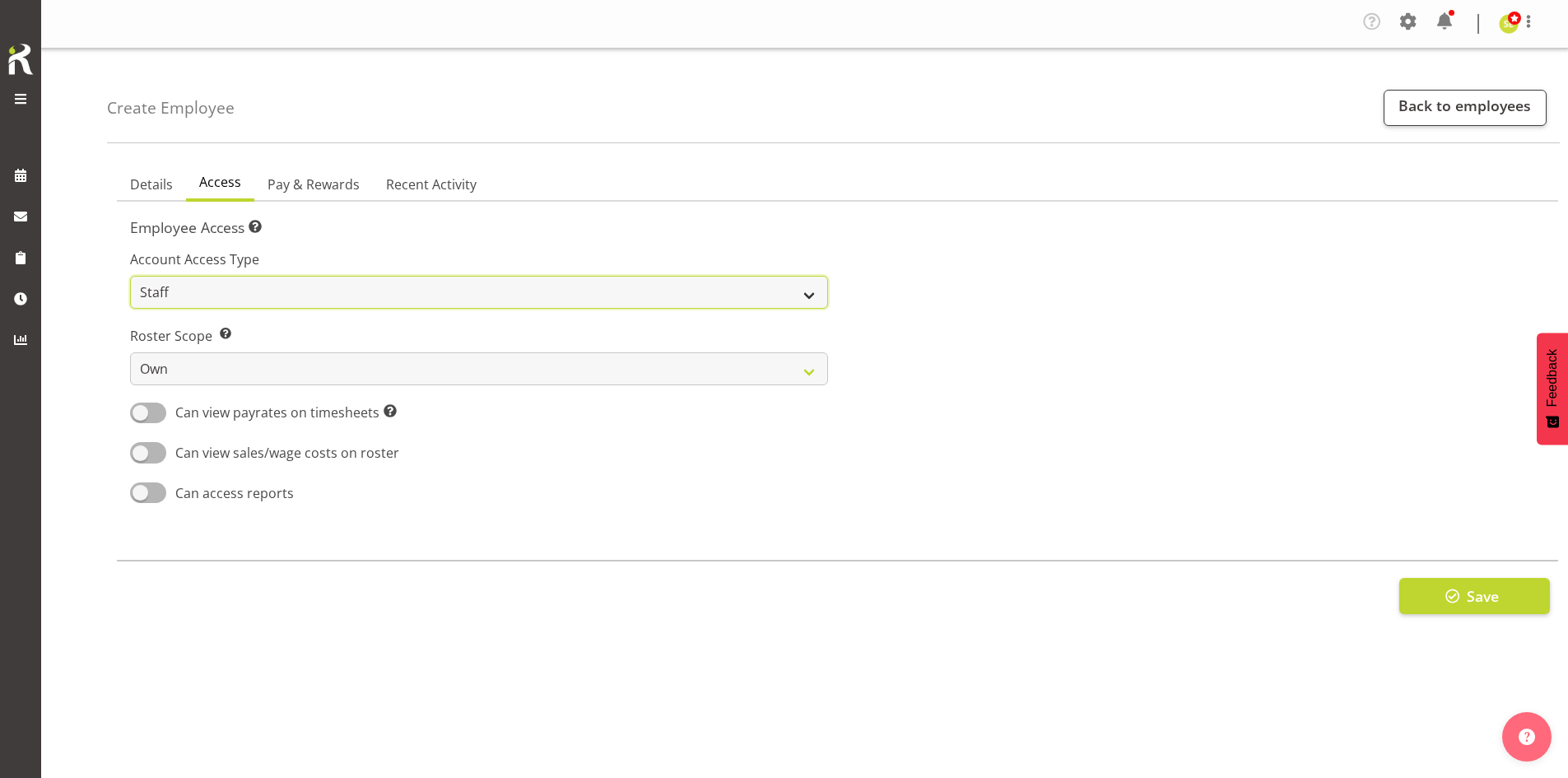
click at [230, 282] on select "Admin Manager Staff" at bounding box center [479, 292] width 698 height 33
select select "manager"
click at [130, 276] on select "Admin Manager Staff" at bounding box center [479, 292] width 698 height 33
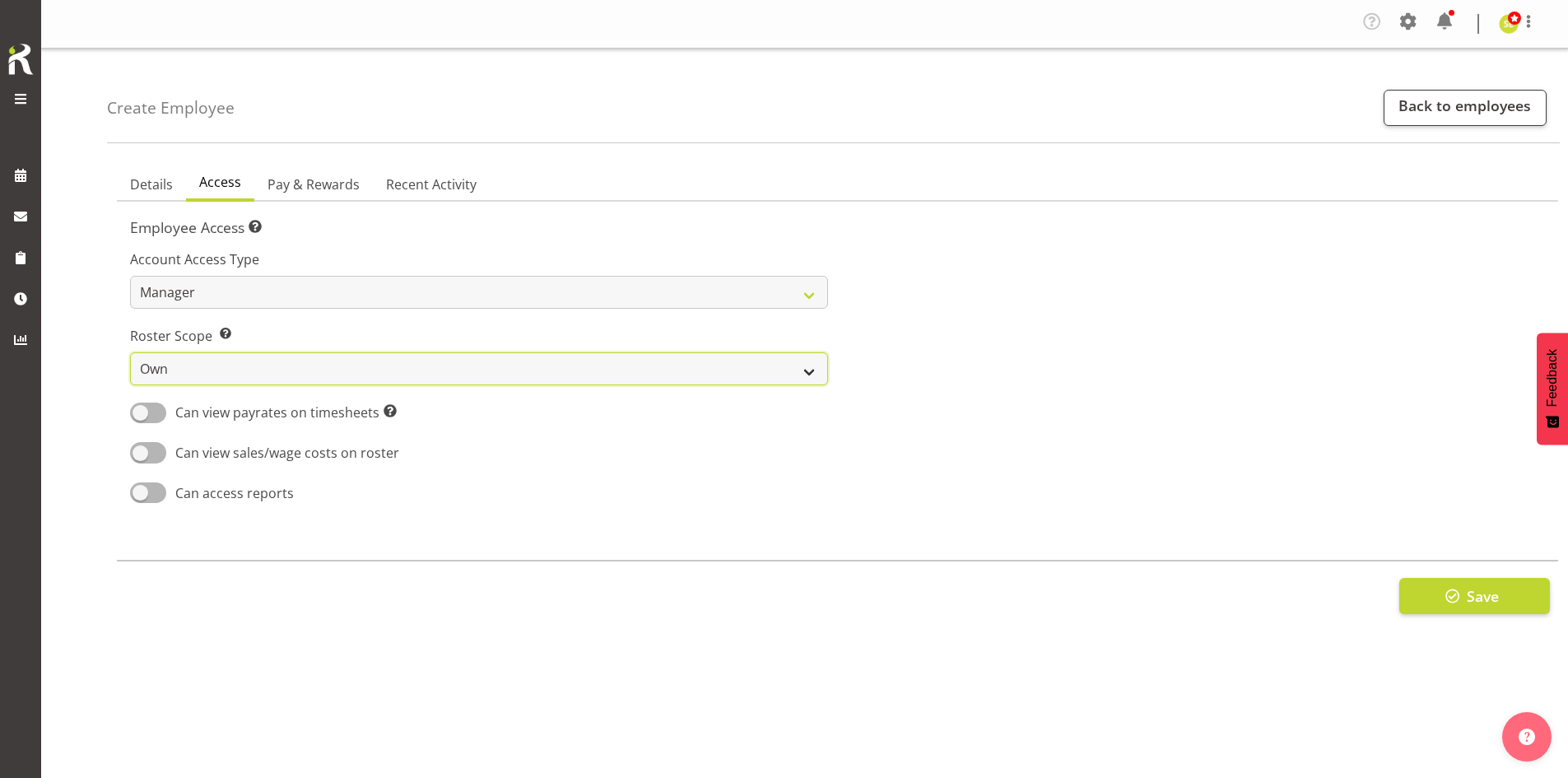
click at [266, 361] on select "Own Department Company" at bounding box center [479, 368] width 698 height 33
select select "company"
click at [130, 352] on select "Own Department Company" at bounding box center [479, 368] width 698 height 33
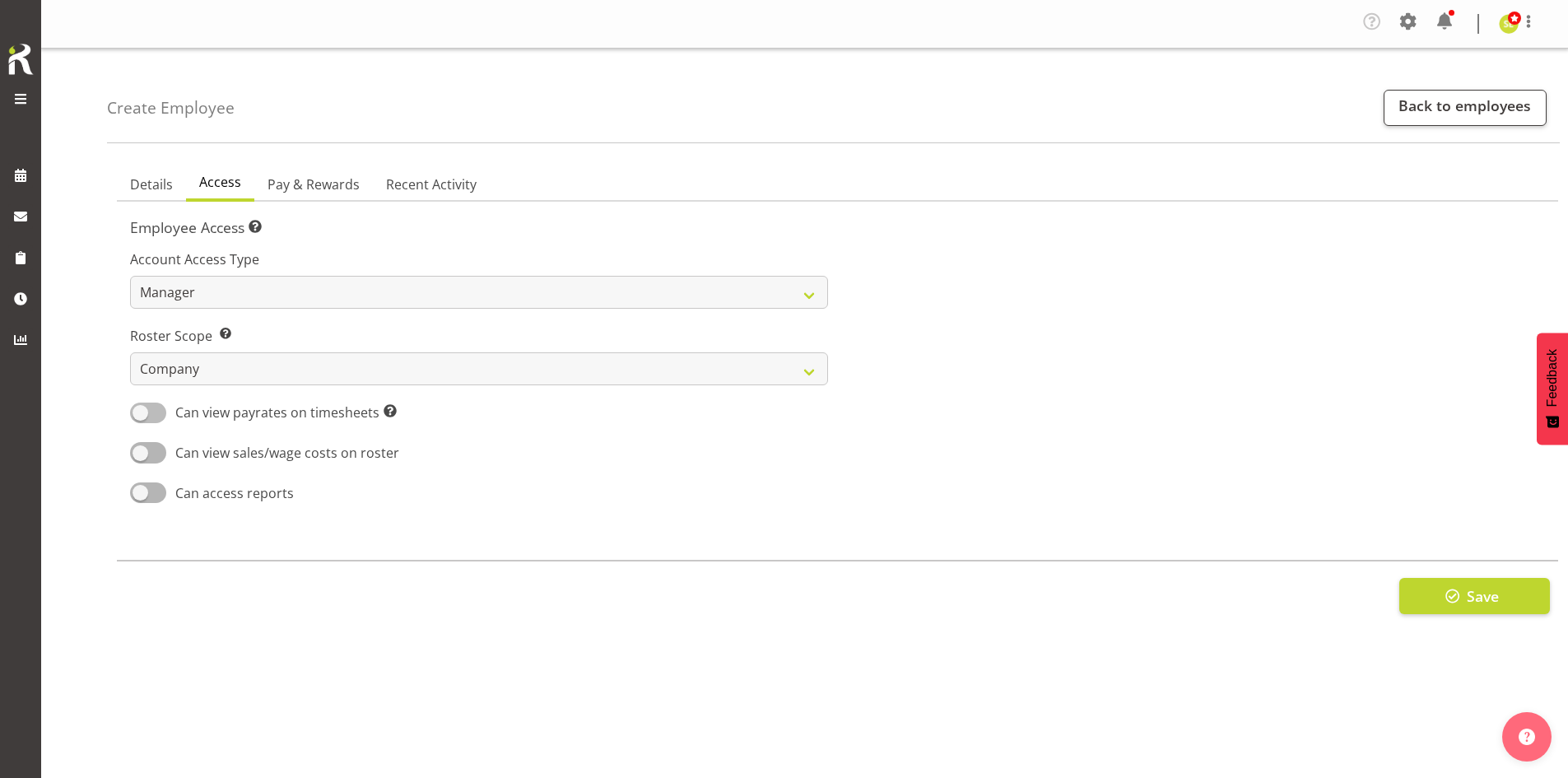
click at [146, 413] on span at bounding box center [148, 413] width 36 height 20
click at [141, 413] on input "Can view payrates on timesheets This setting allows the employee to see any pay…" at bounding box center [135, 412] width 11 height 11
checkbox input "true"
click at [147, 456] on span at bounding box center [148, 452] width 36 height 20
click at [141, 456] on input "Can view sales/wage costs on roster" at bounding box center [135, 452] width 11 height 11
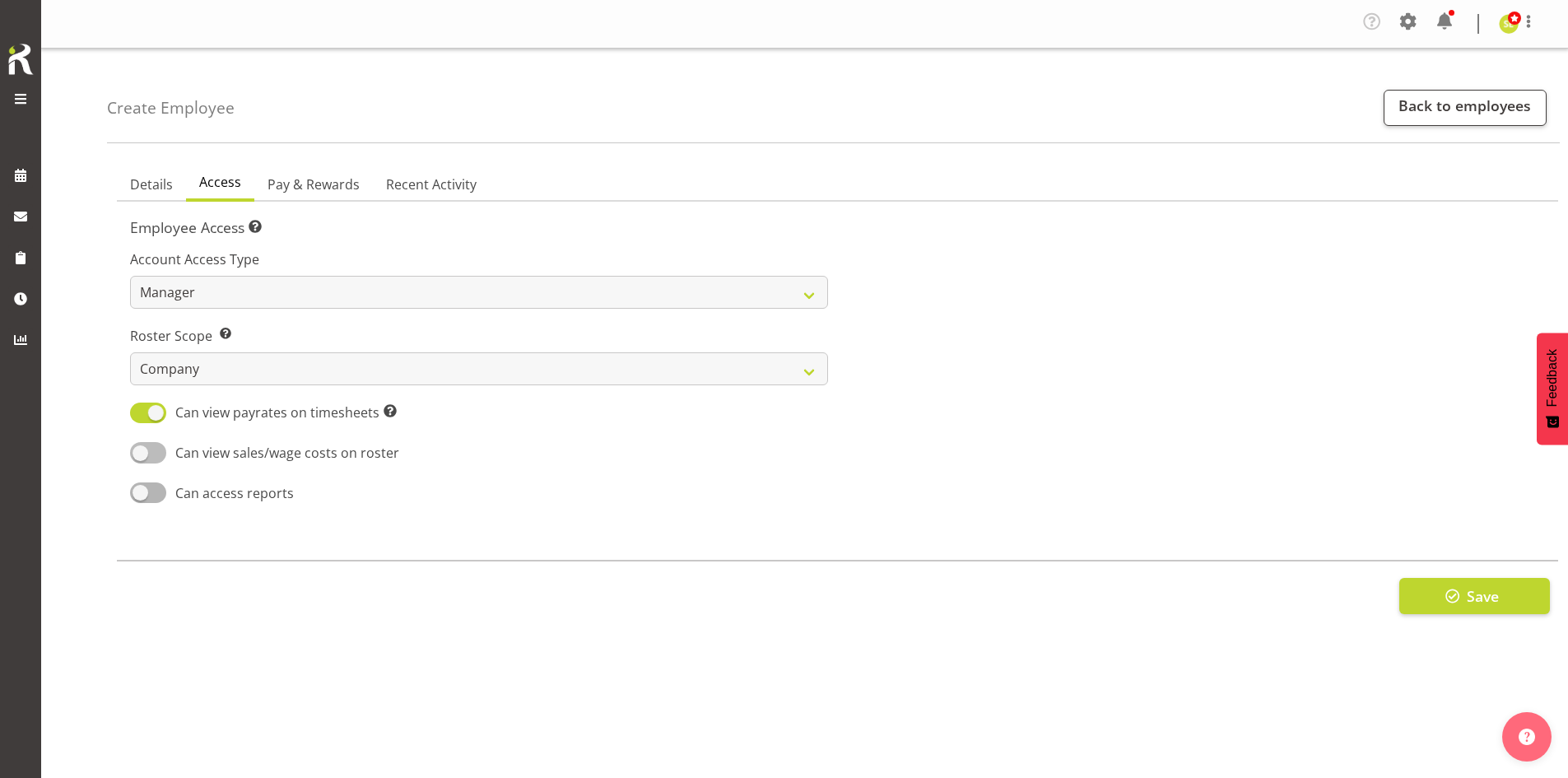
checkbox input "true"
click at [150, 504] on div "Can access reports" at bounding box center [479, 493] width 698 height 23
click at [151, 490] on span at bounding box center [148, 492] width 36 height 20
click at [141, 490] on input "Can access reports" at bounding box center [135, 492] width 11 height 11
checkbox input "true"
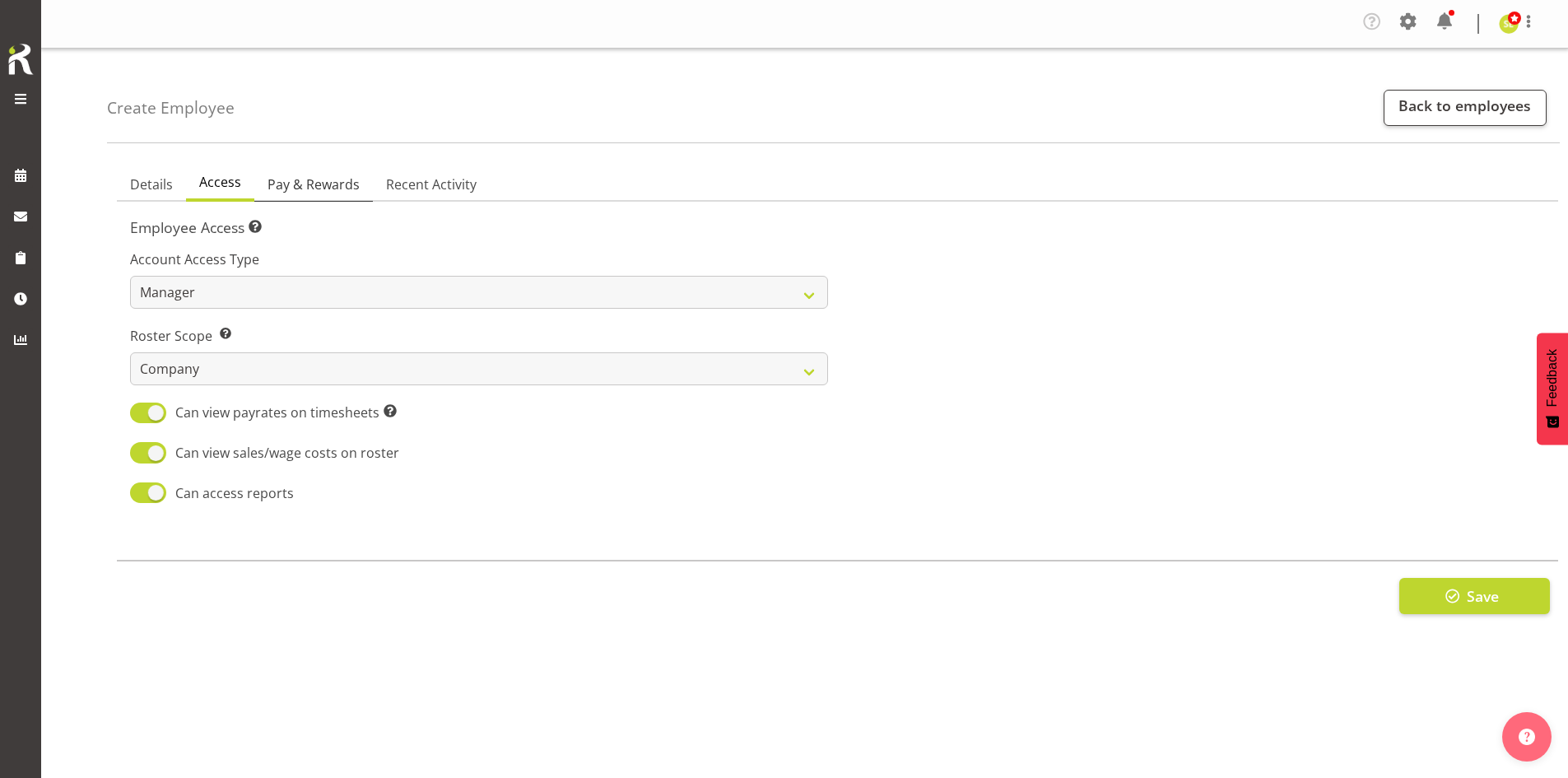
click at [324, 194] on span "Pay & Rewards" at bounding box center [313, 184] width 92 height 19
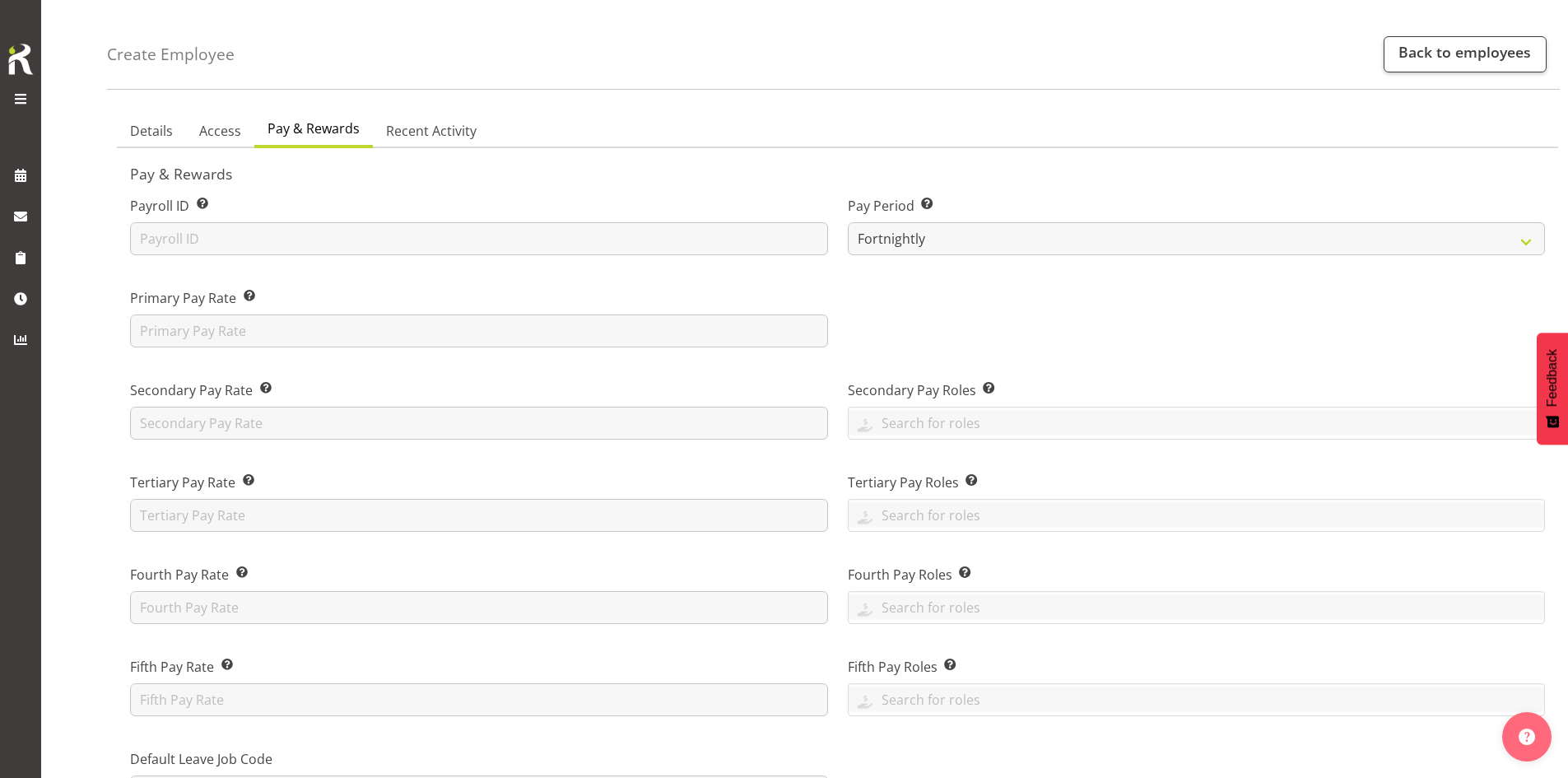
scroll to position [83, 0]
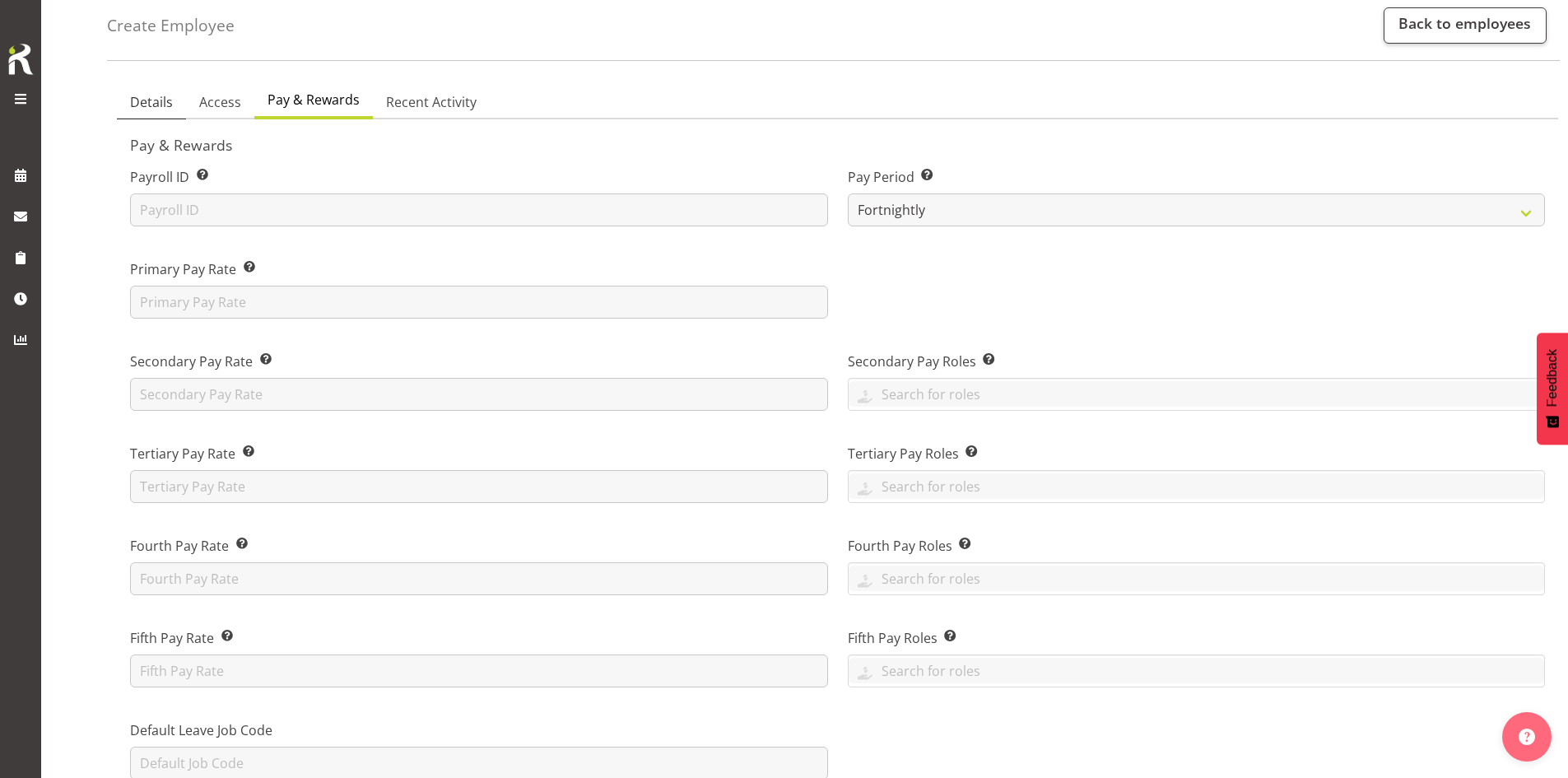
click at [164, 106] on span "Details" at bounding box center [151, 101] width 43 height 19
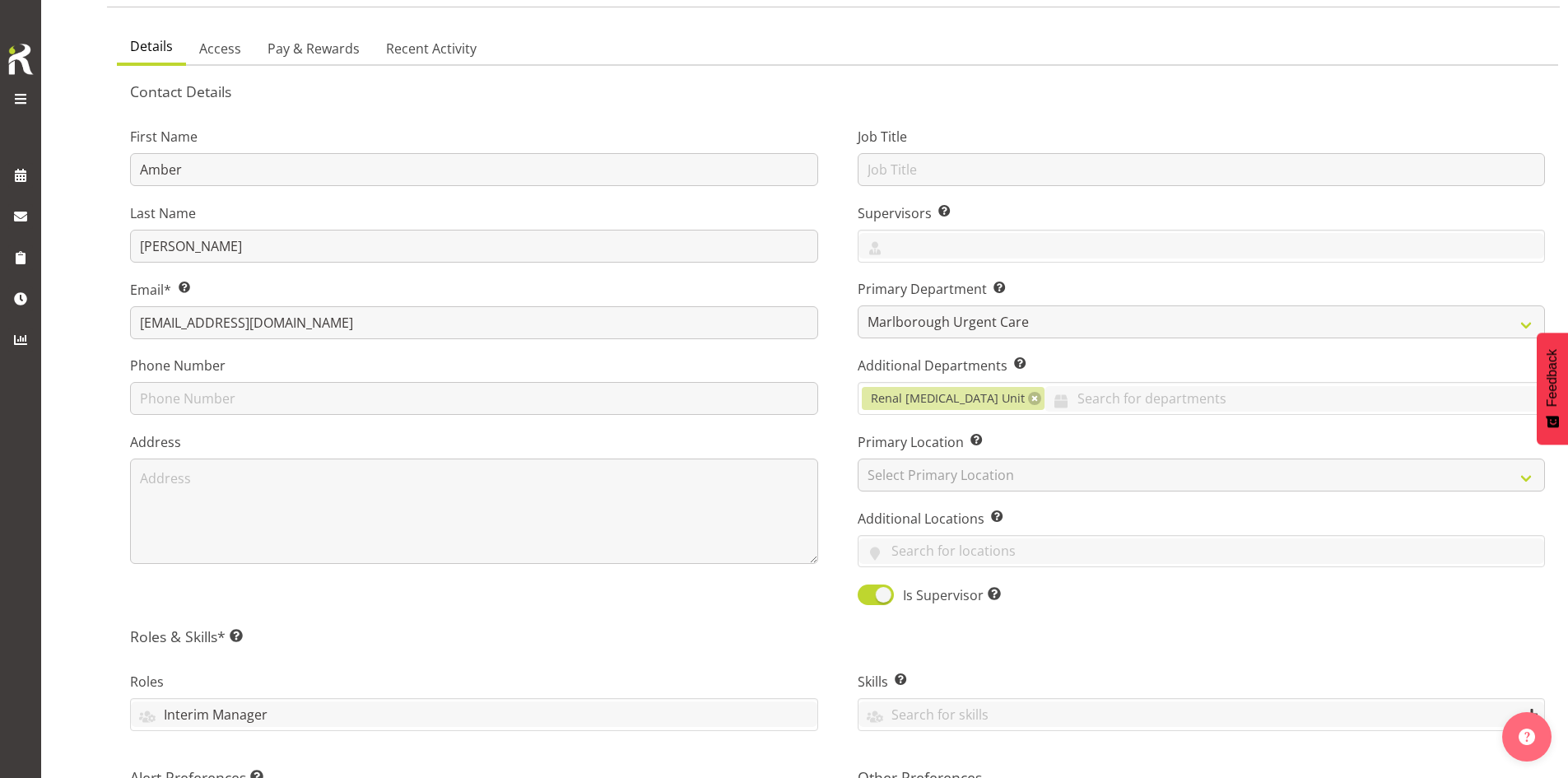
scroll to position [164, 0]
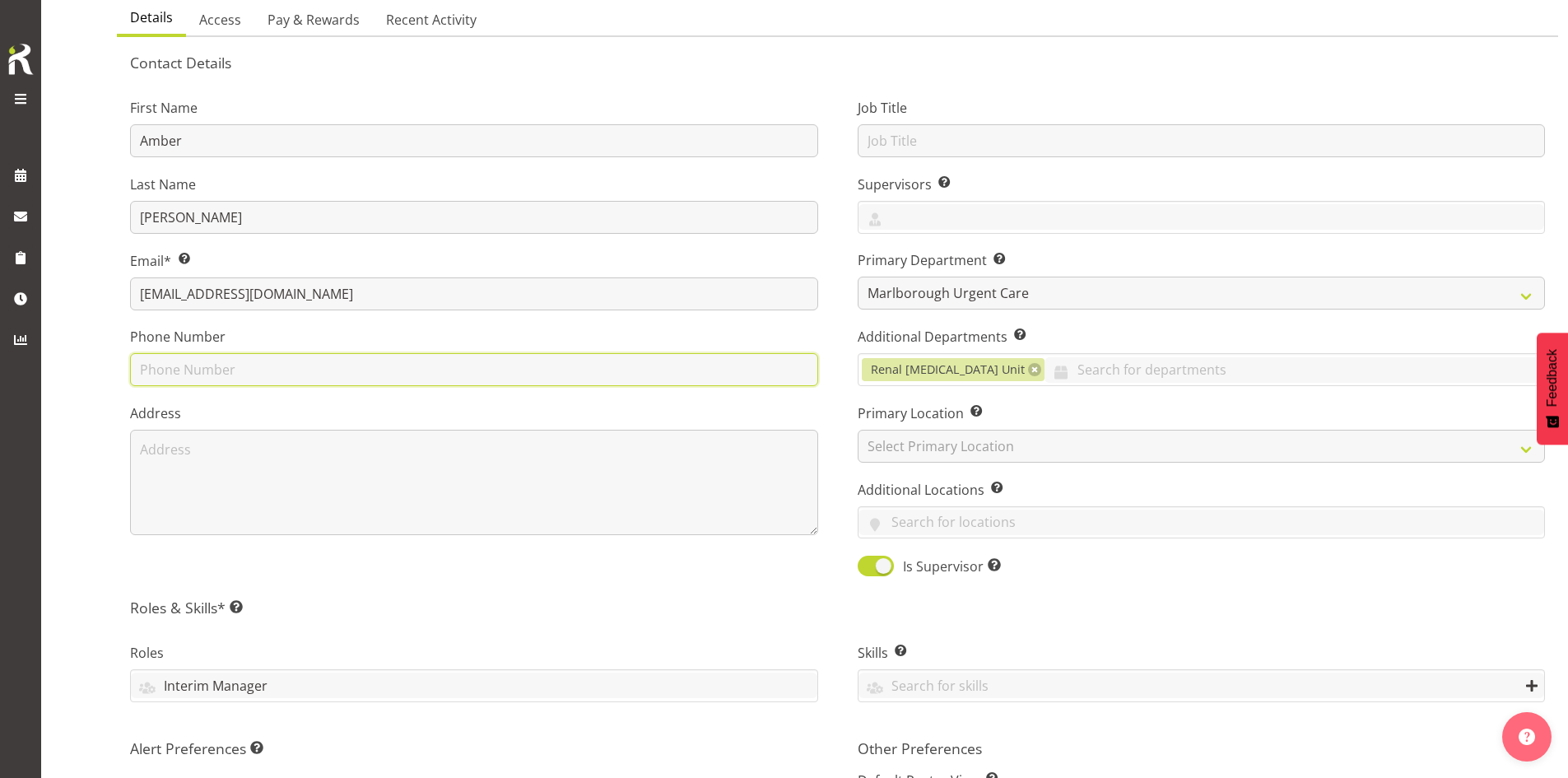
click at [368, 370] on input "text" at bounding box center [474, 369] width 688 height 33
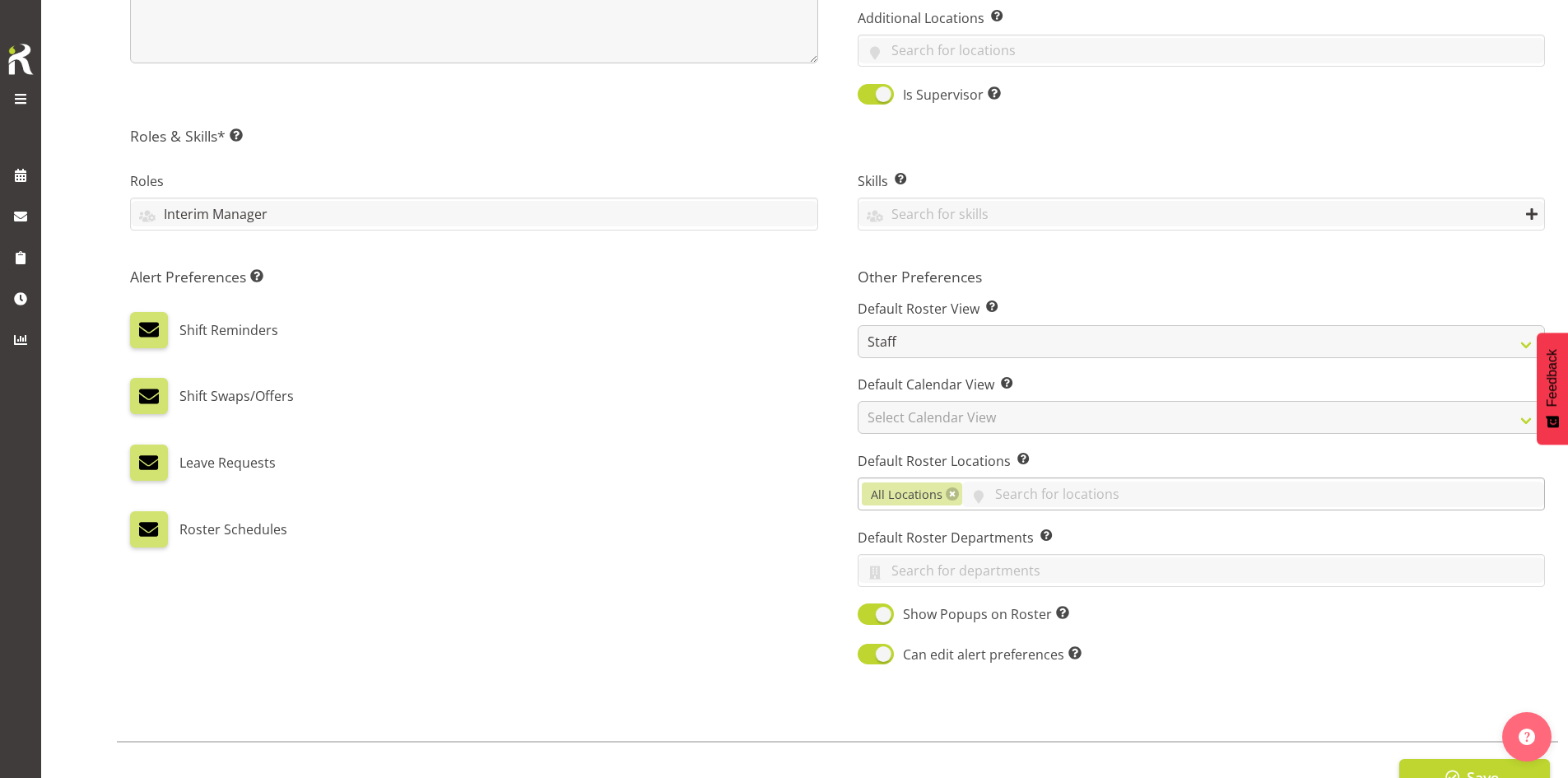
scroll to position [692, 0]
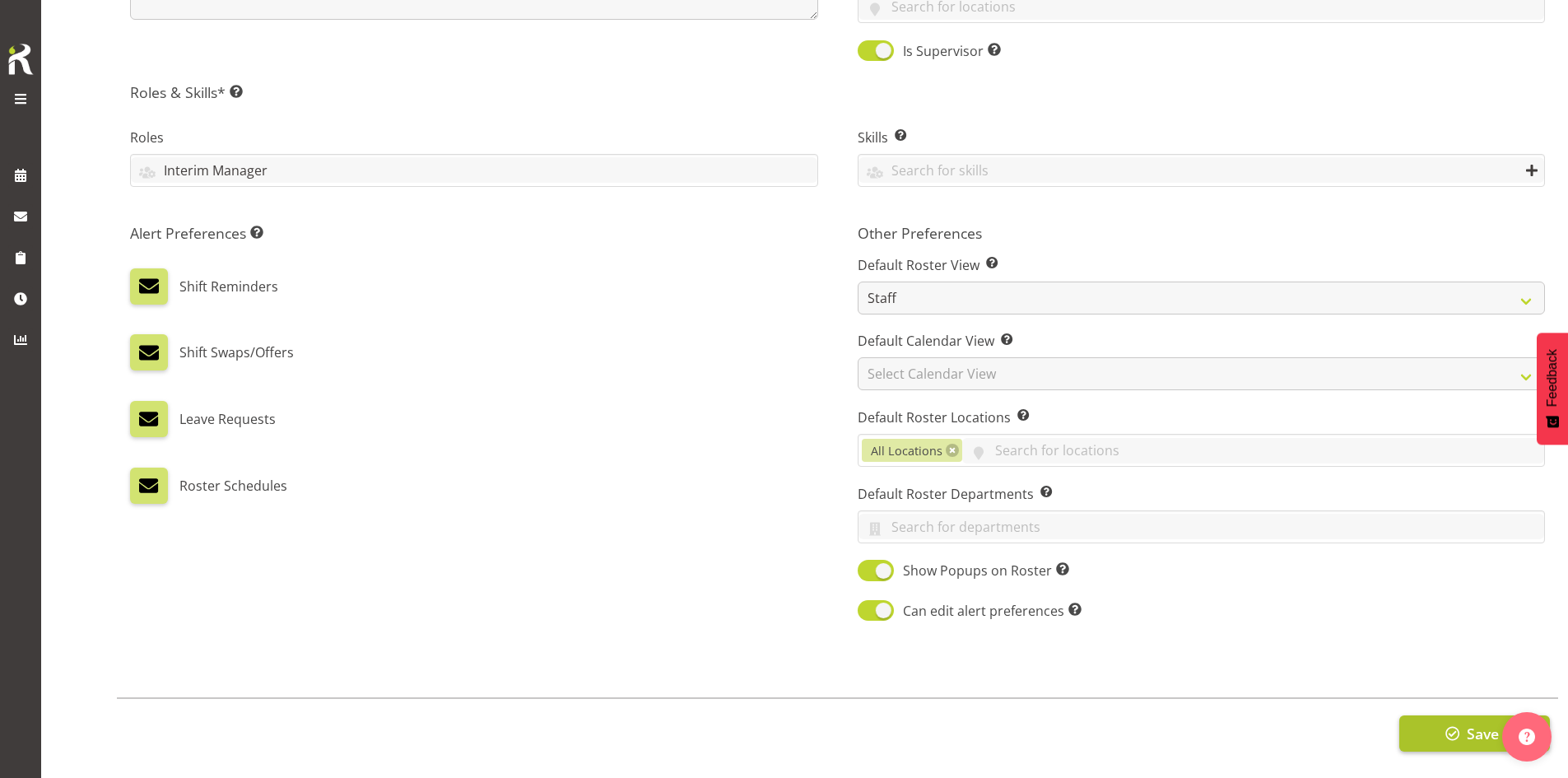
type input "021803951"
click at [1424, 720] on button "Save" at bounding box center [1474, 733] width 151 height 36
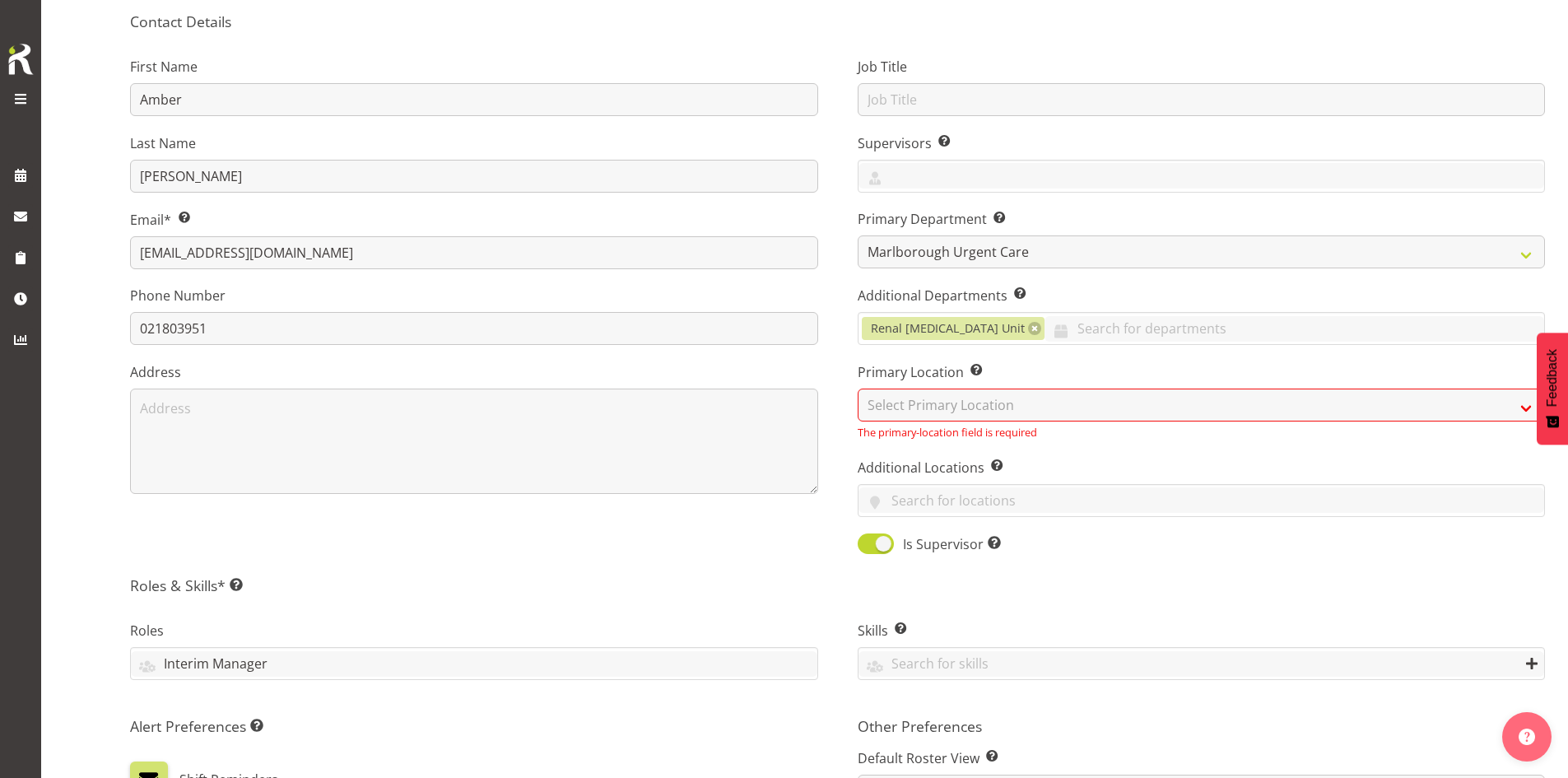
scroll to position [198, 0]
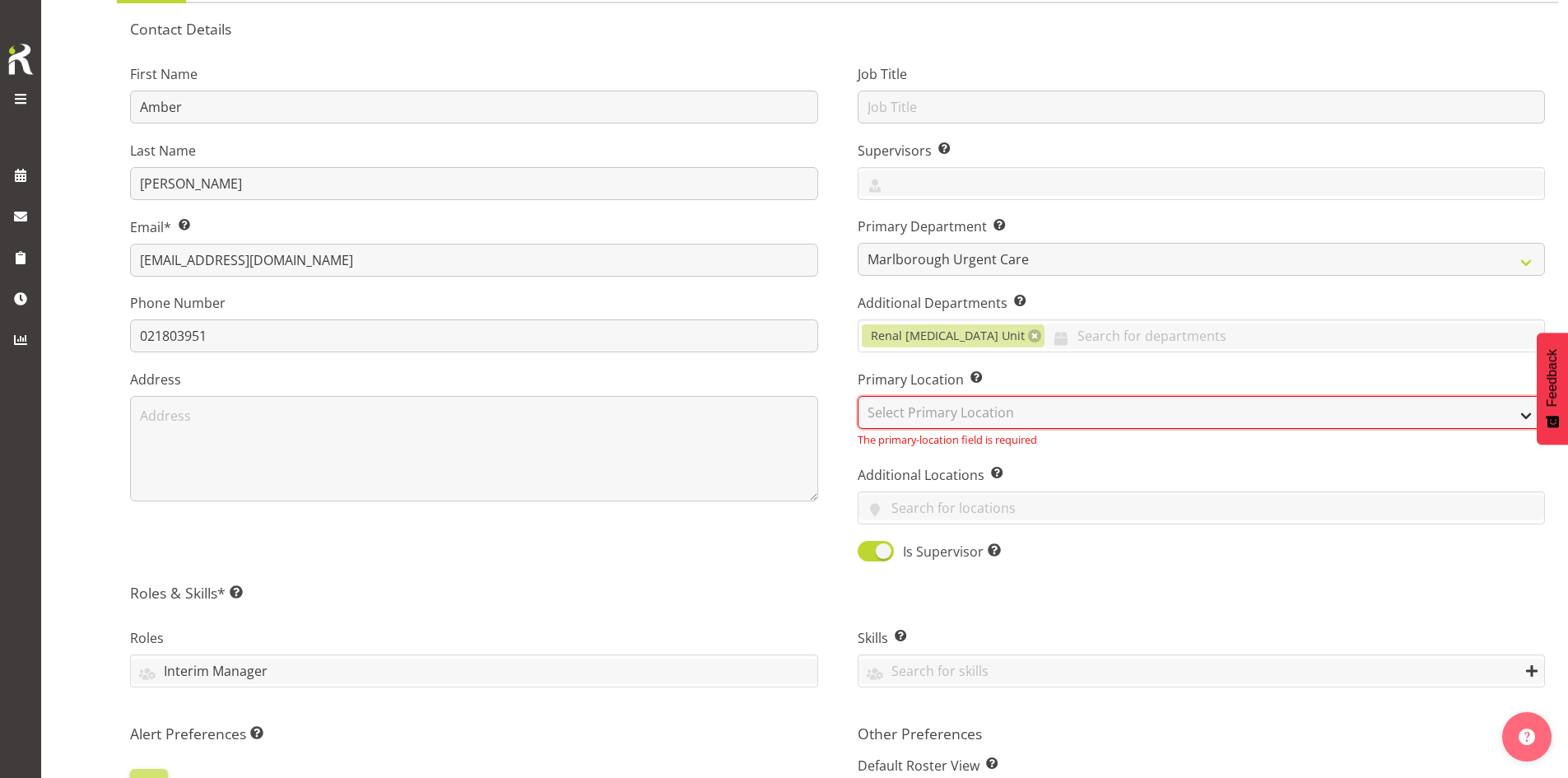
click at [995, 421] on select "Select Primary Location Blenheim" at bounding box center [1202, 412] width 688 height 33
select select "1282"
click at [858, 396] on select "Select Primary Location Blenheim" at bounding box center [1202, 412] width 688 height 33
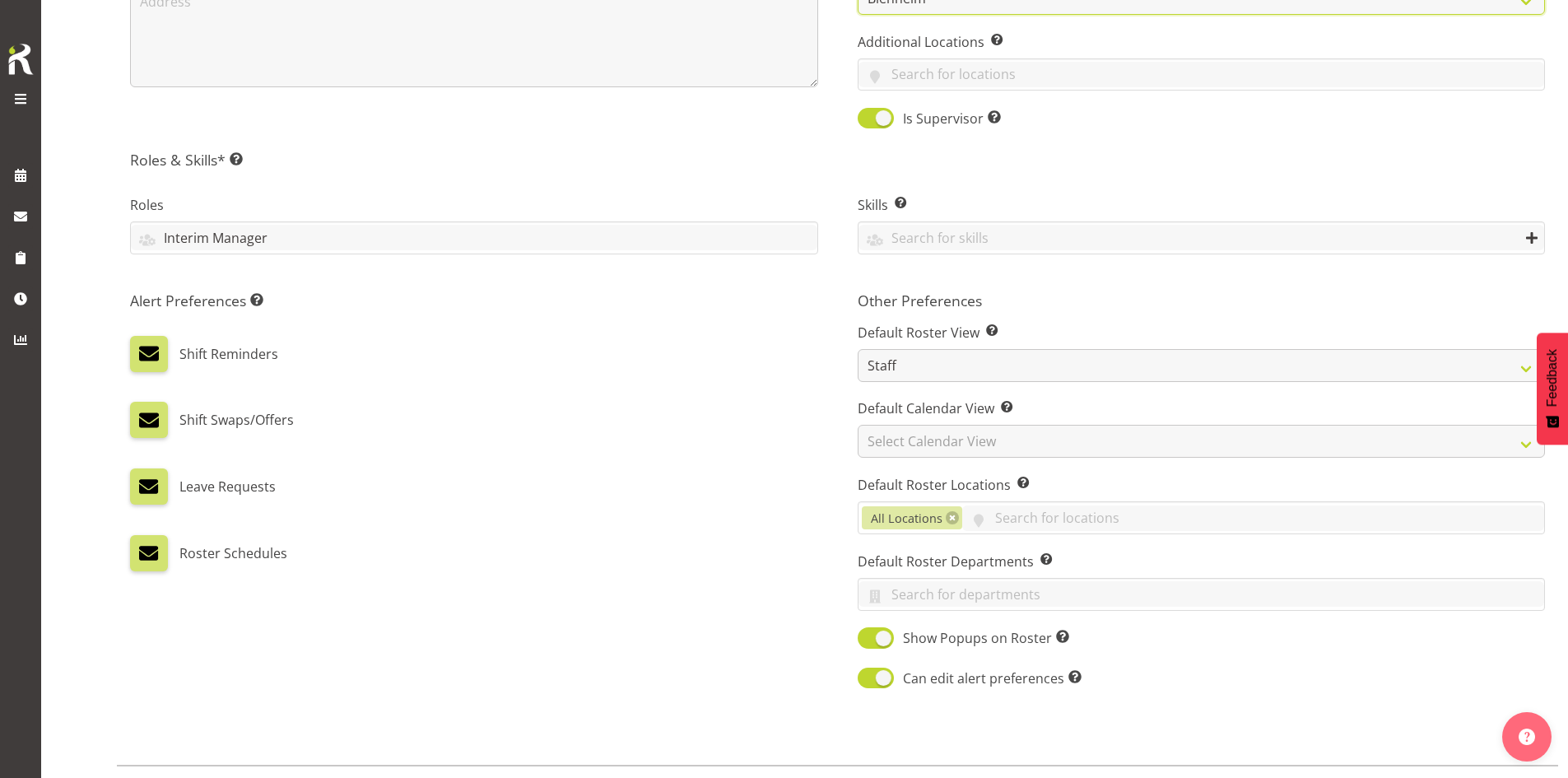
scroll to position [692, 0]
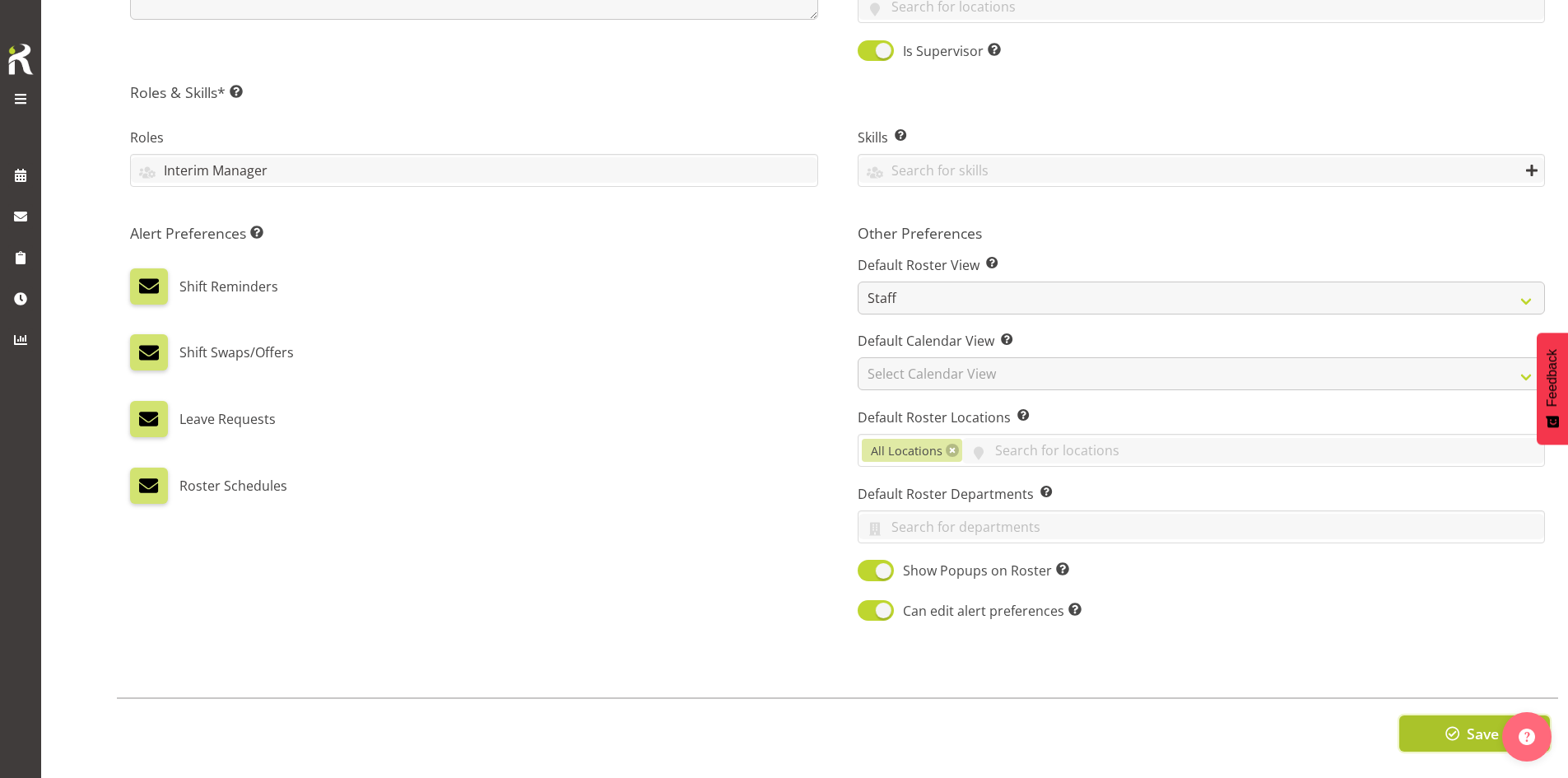
click at [1426, 716] on button "Save" at bounding box center [1474, 733] width 151 height 36
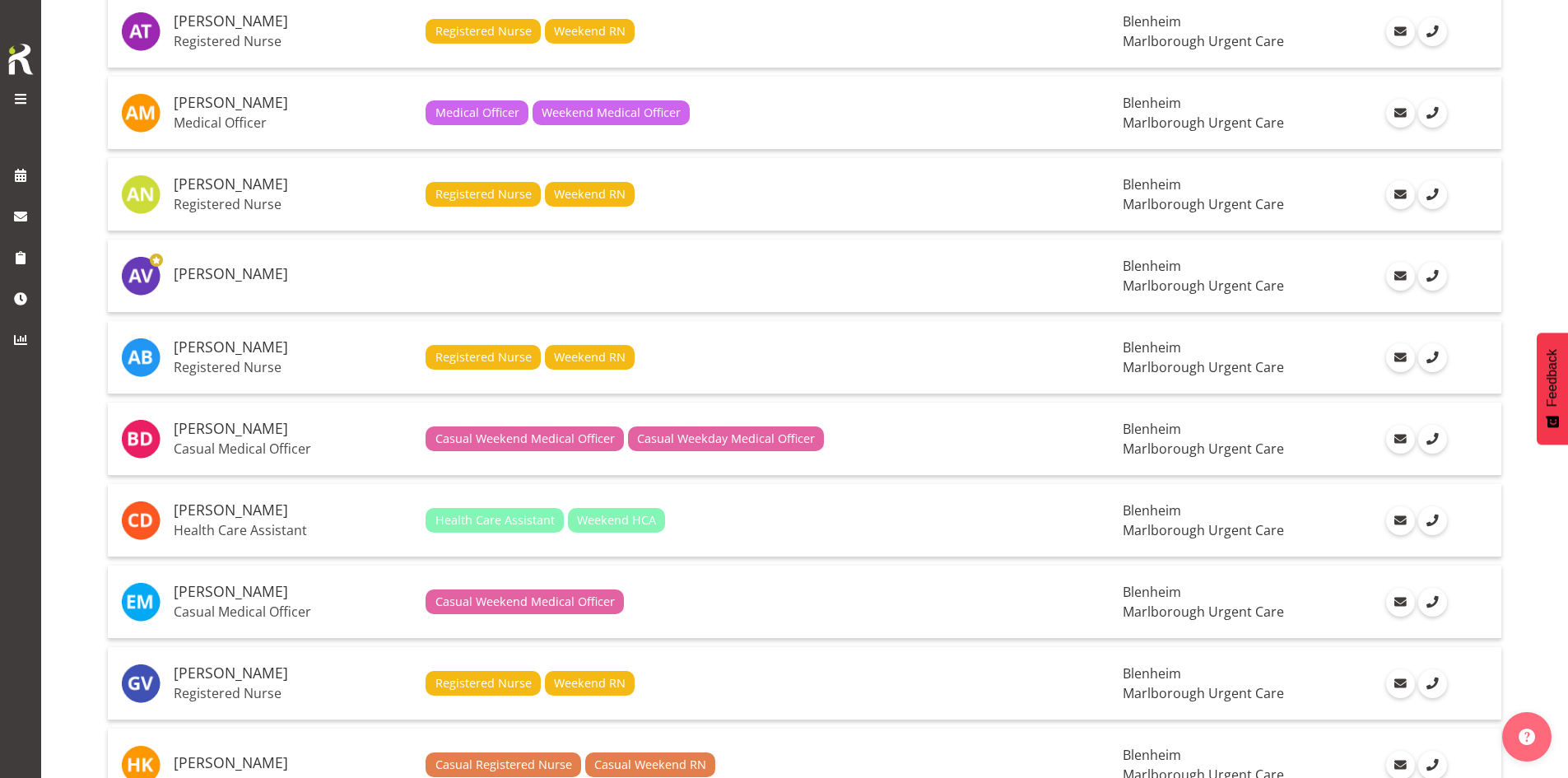
scroll to position [247, 0]
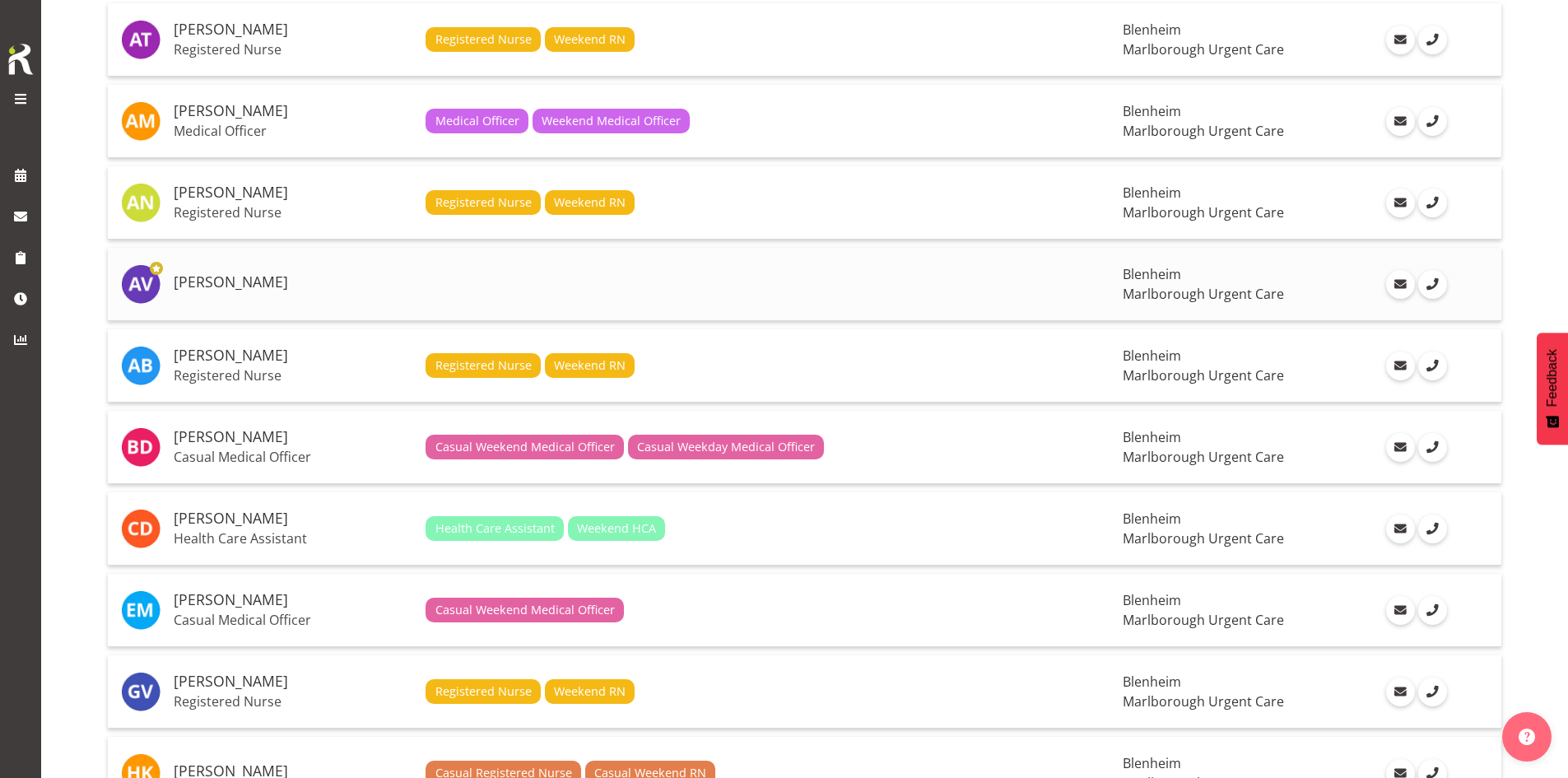
click at [286, 281] on h5 "[PERSON_NAME]" at bounding box center [293, 282] width 239 height 17
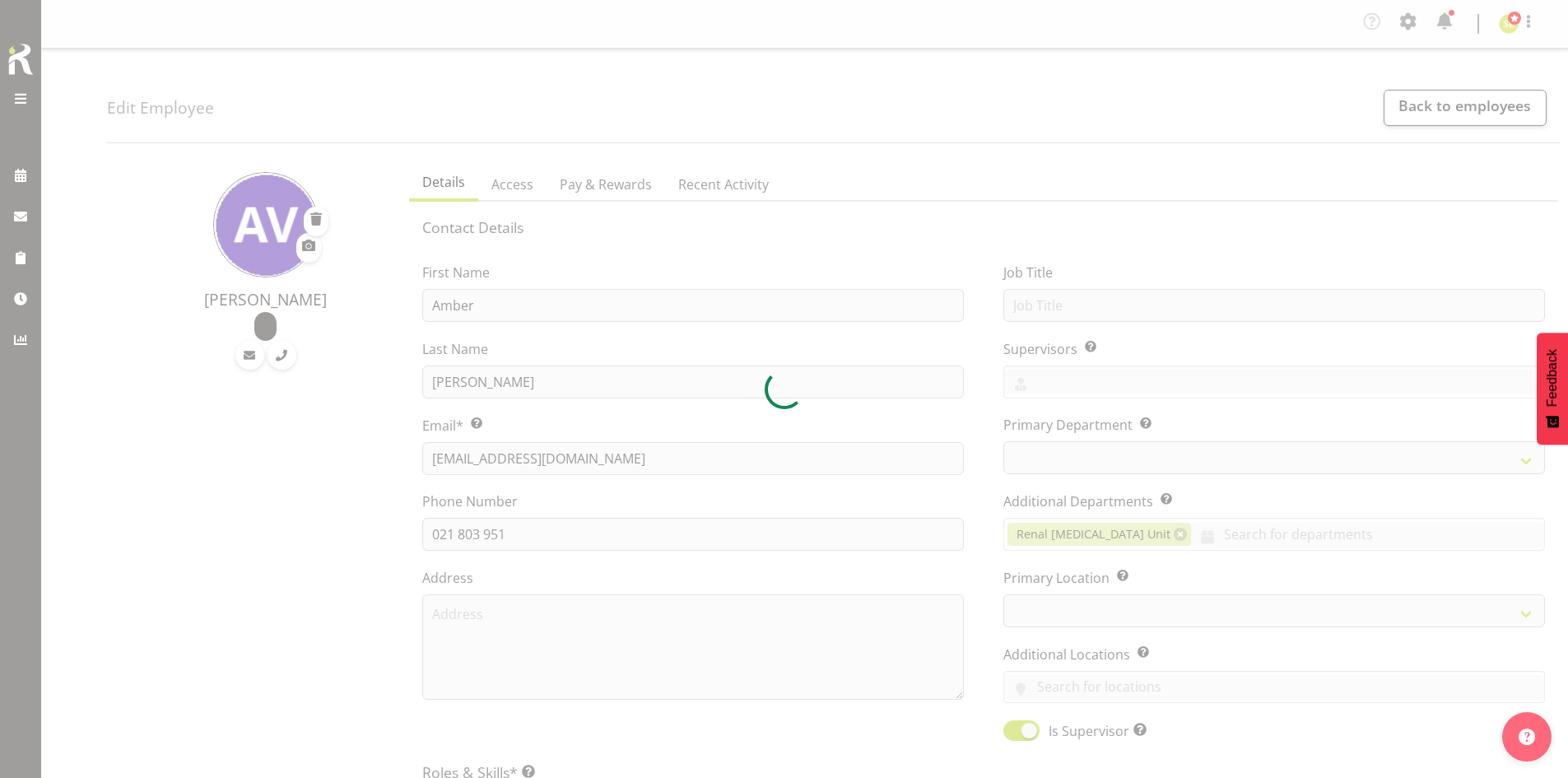
select select "TimelineWeek"
select select
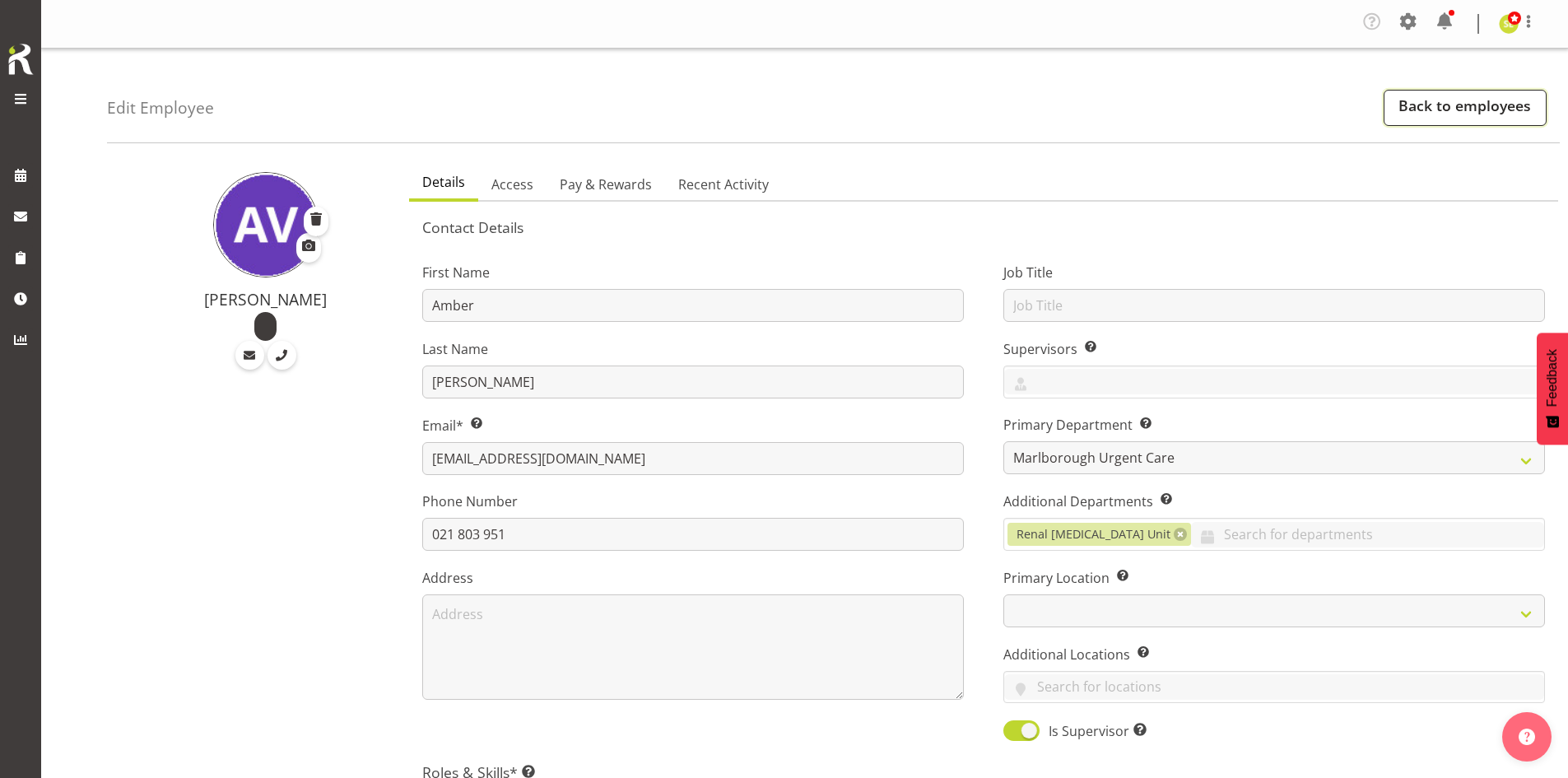
click at [1404, 108] on link "Back to employees" at bounding box center [1465, 107] width 163 height 36
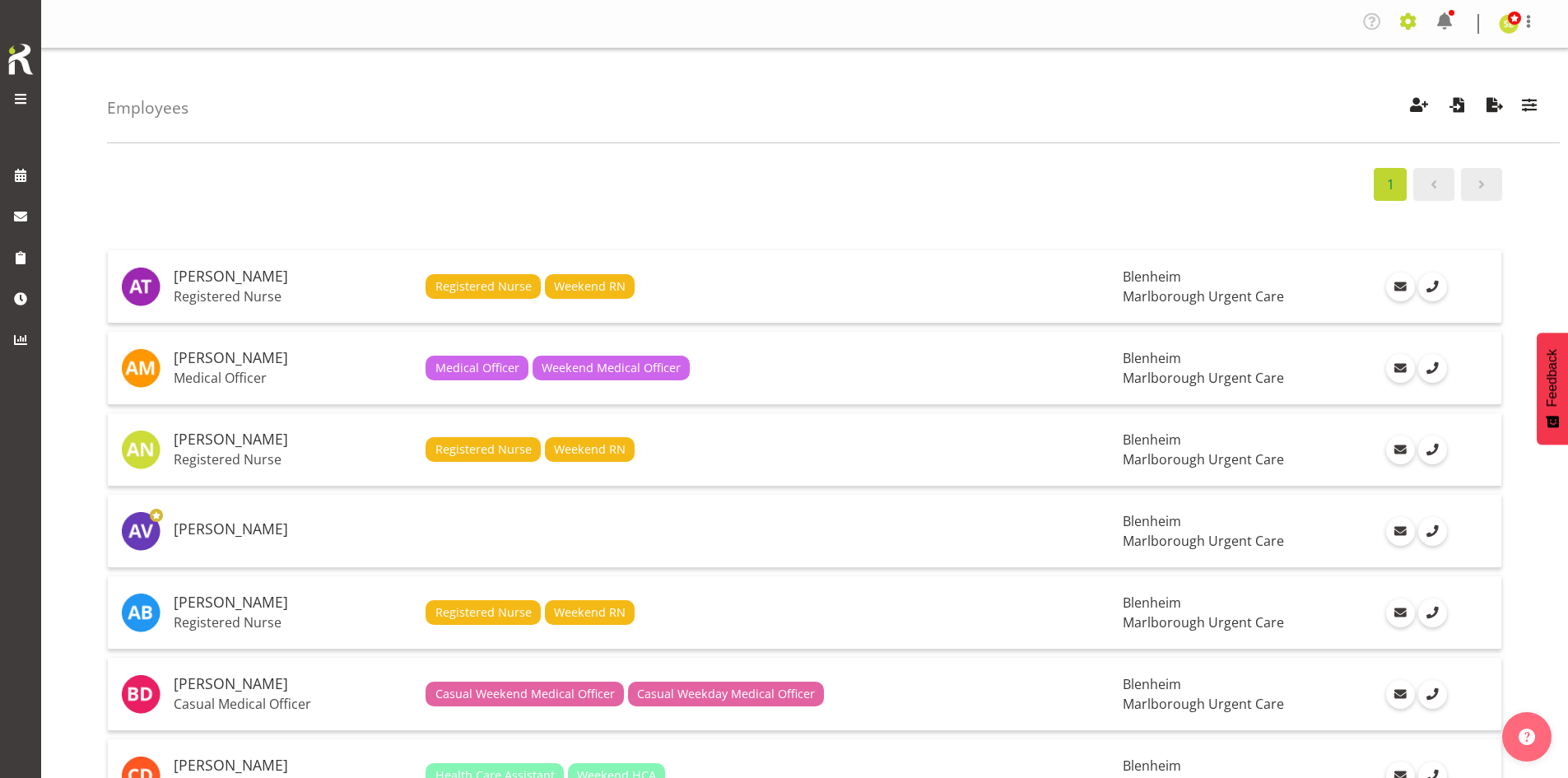
click at [1407, 26] on span at bounding box center [1408, 21] width 26 height 26
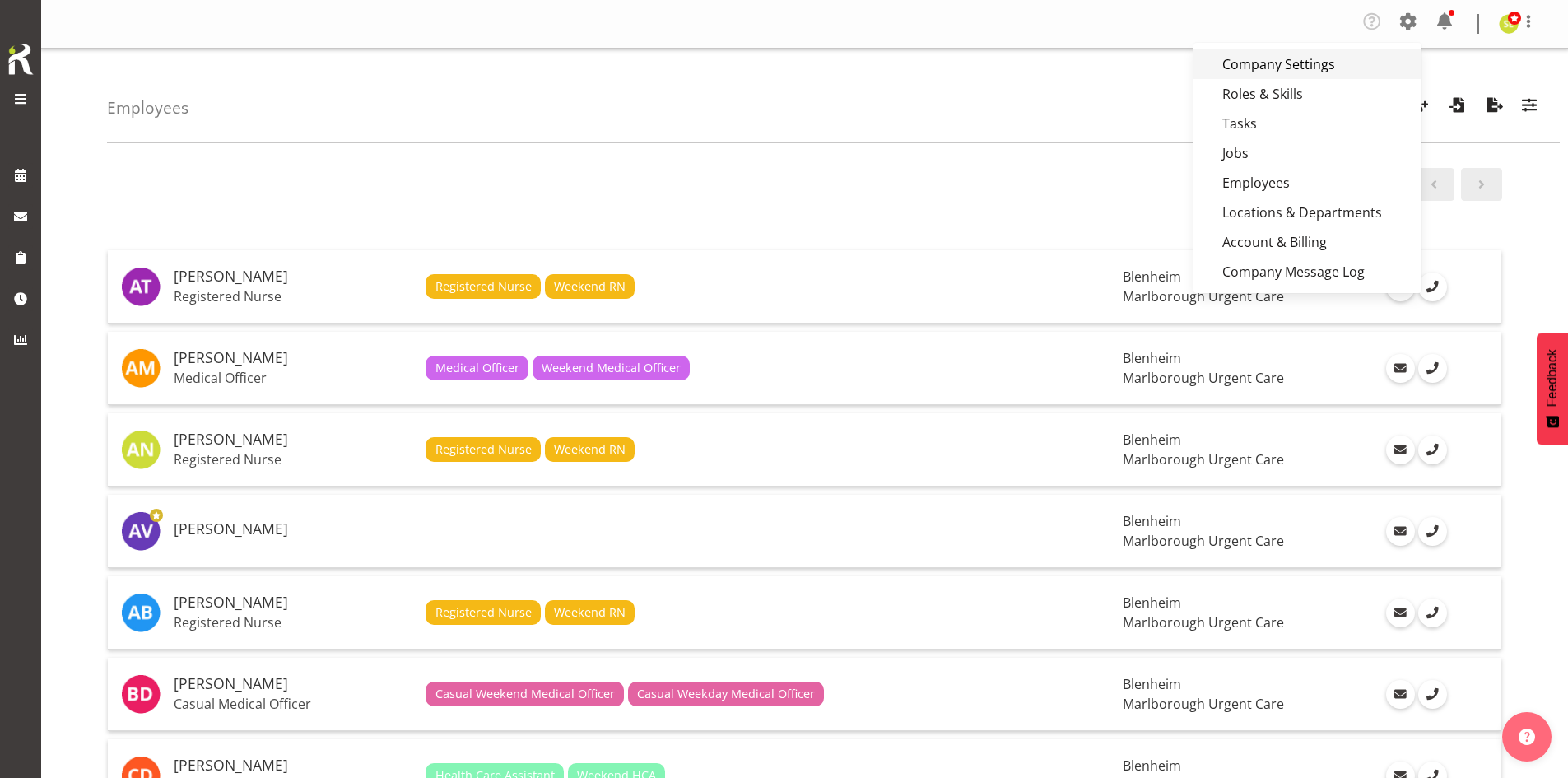
click at [1326, 69] on link "Company Settings" at bounding box center [1308, 64] width 228 height 30
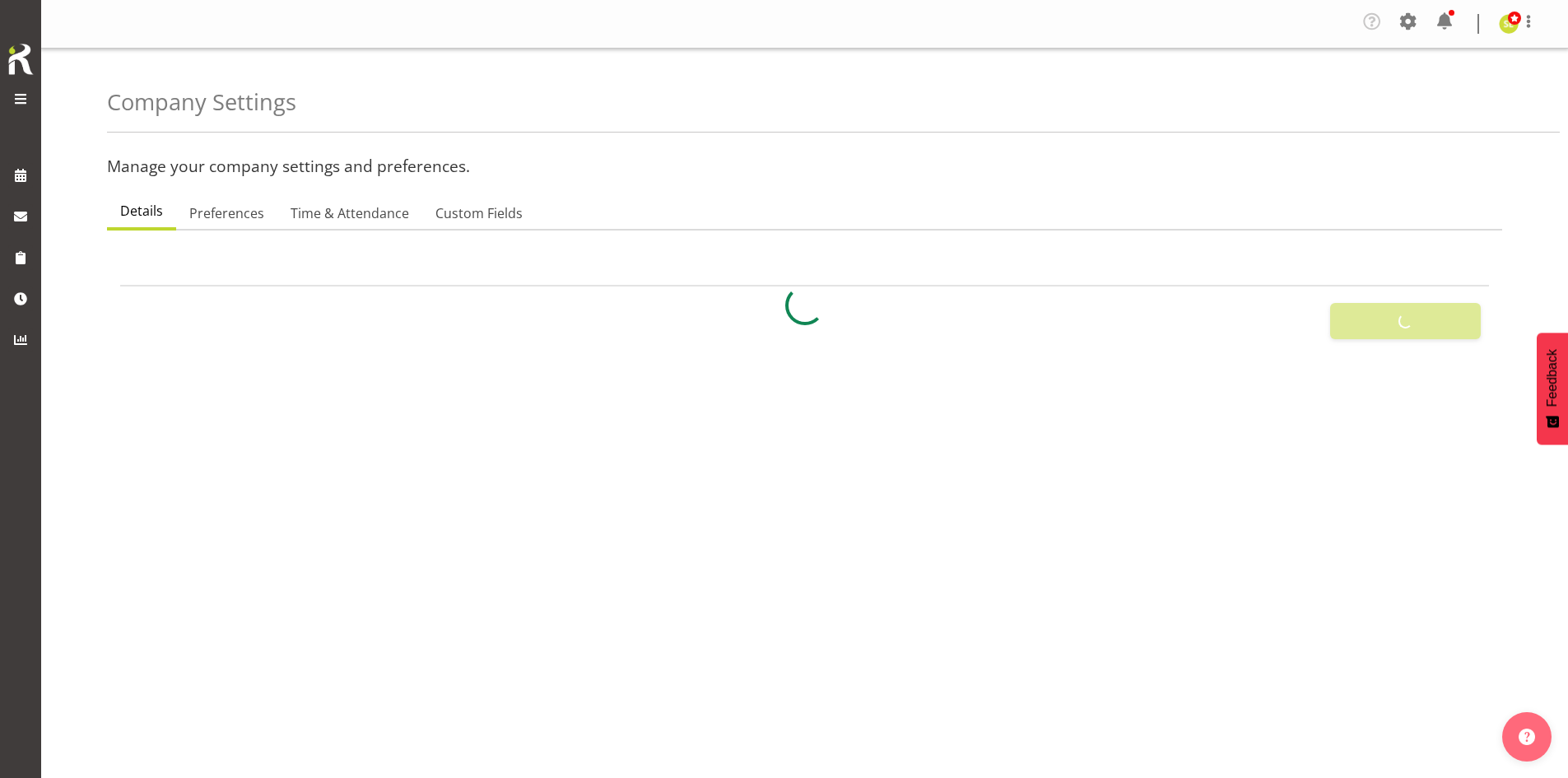
select select "[DATE]"
select select "2_day_before"
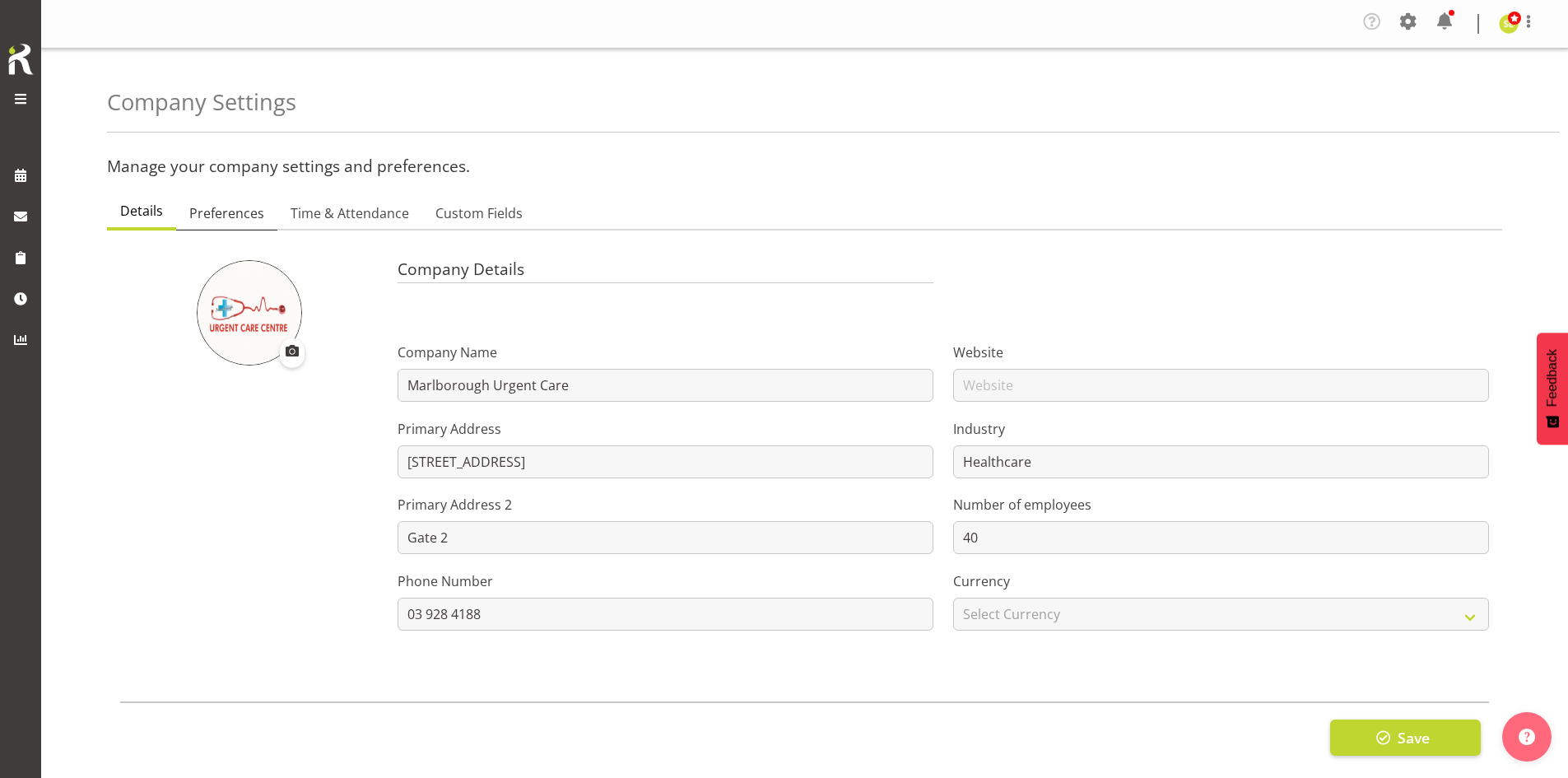
click at [228, 213] on span "Preferences" at bounding box center [227, 212] width 75 height 19
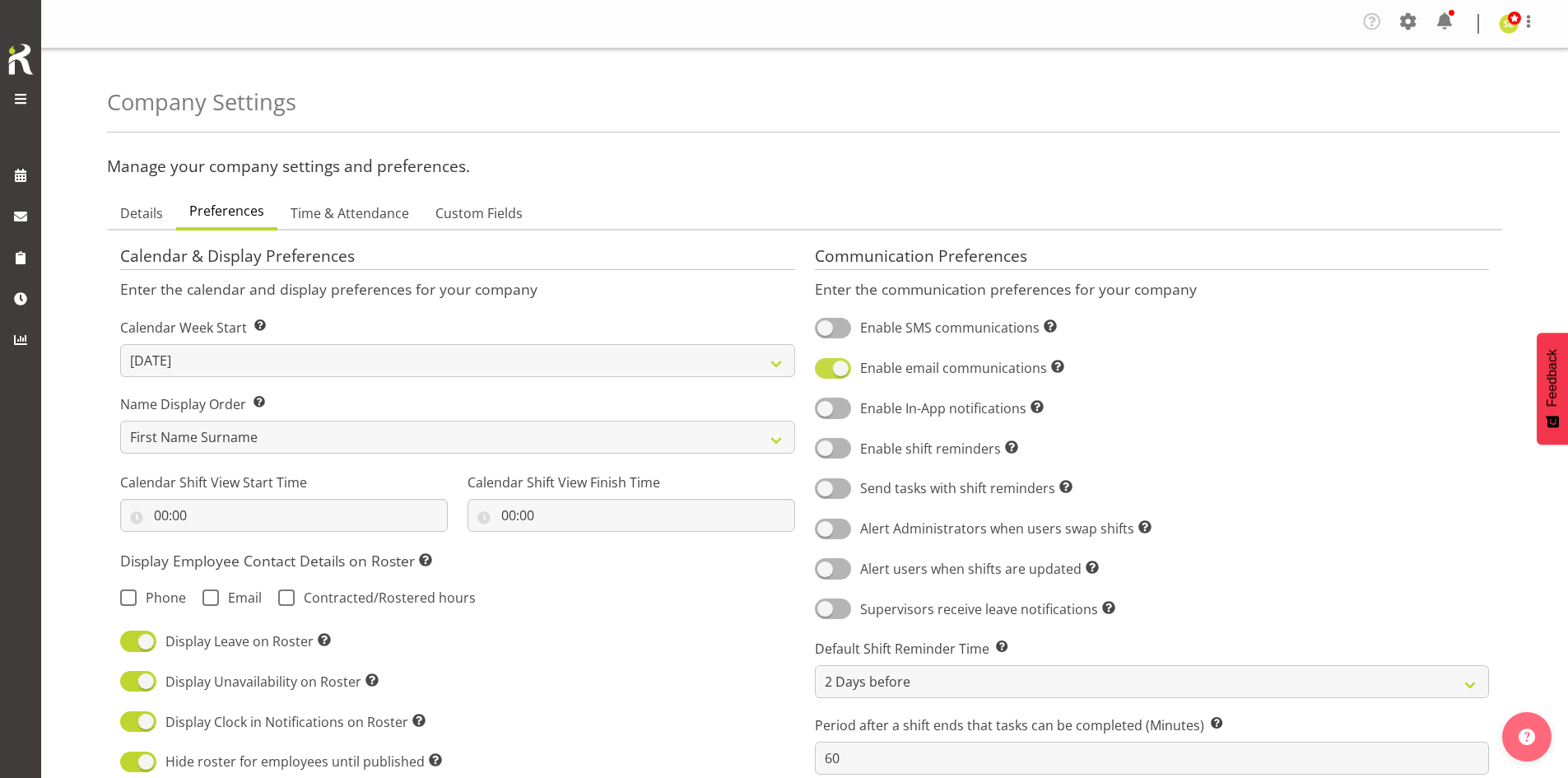
click at [833, 371] on span at bounding box center [833, 368] width 36 height 20
click at [826, 371] on input "Enable email communications Turn on or off email communications for your entire…" at bounding box center [820, 368] width 11 height 11
checkbox input "false"
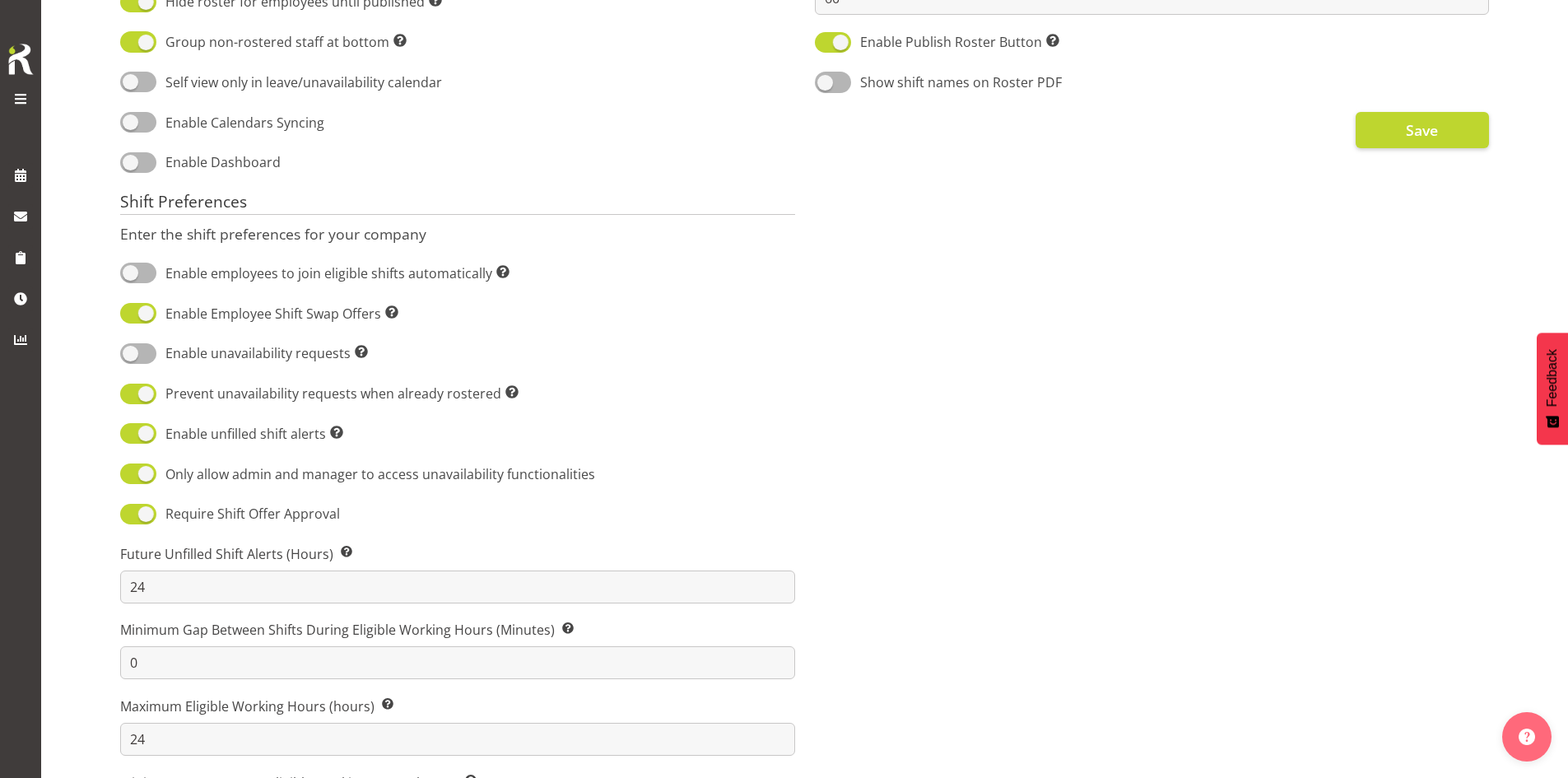
scroll to position [687, 0]
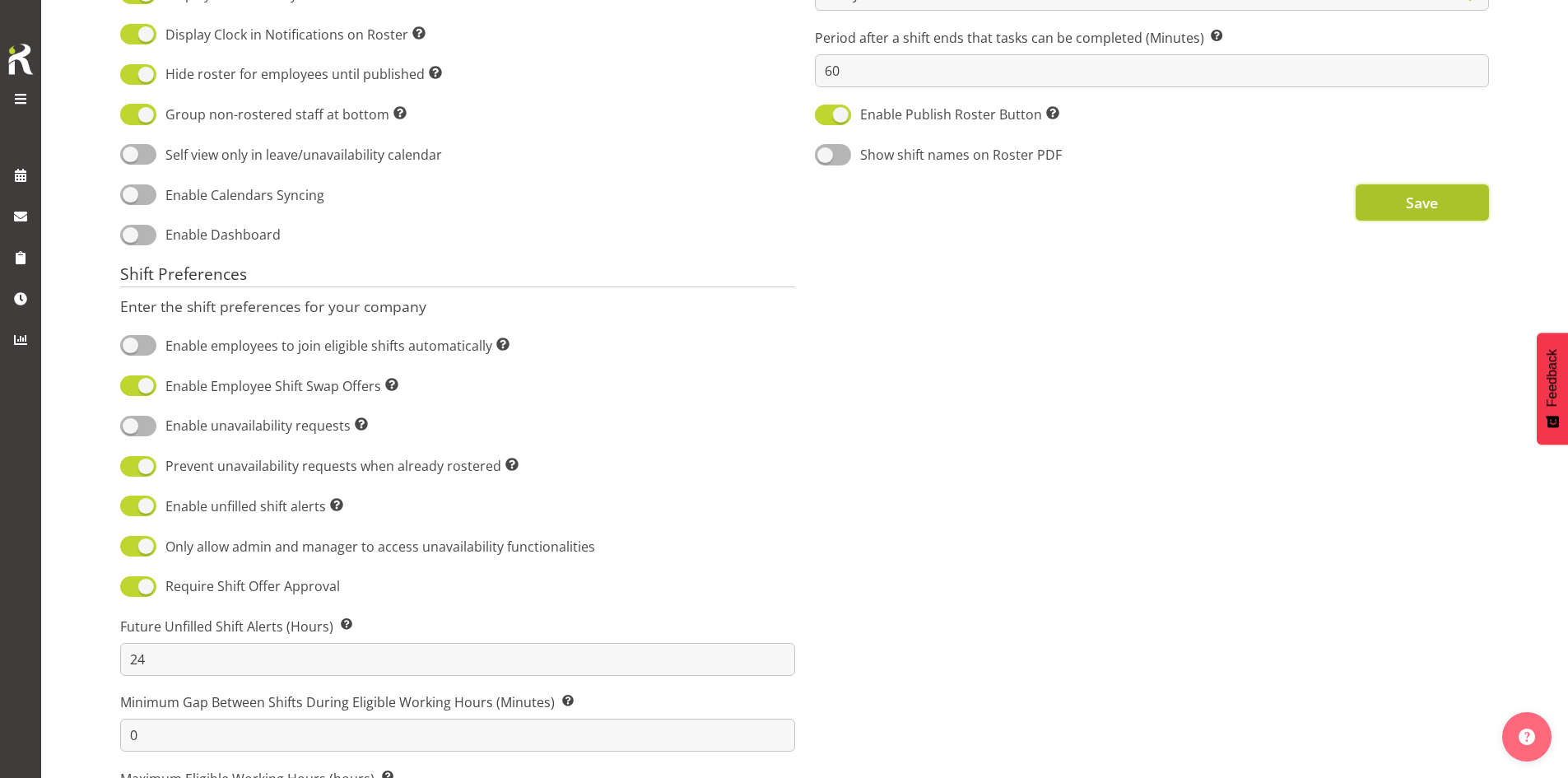
click at [1421, 206] on span "Save" at bounding box center [1422, 202] width 32 height 21
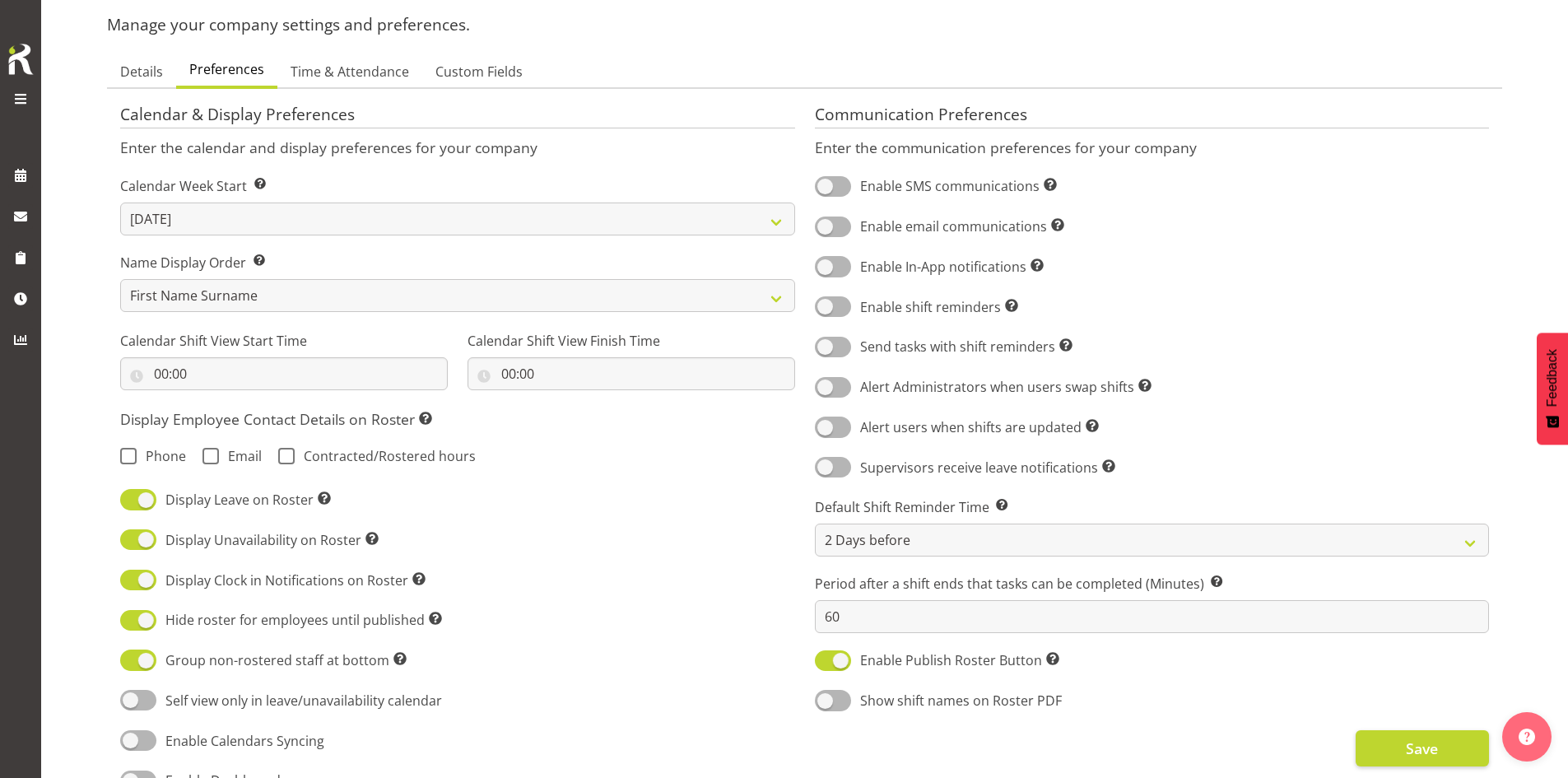
scroll to position [0, 0]
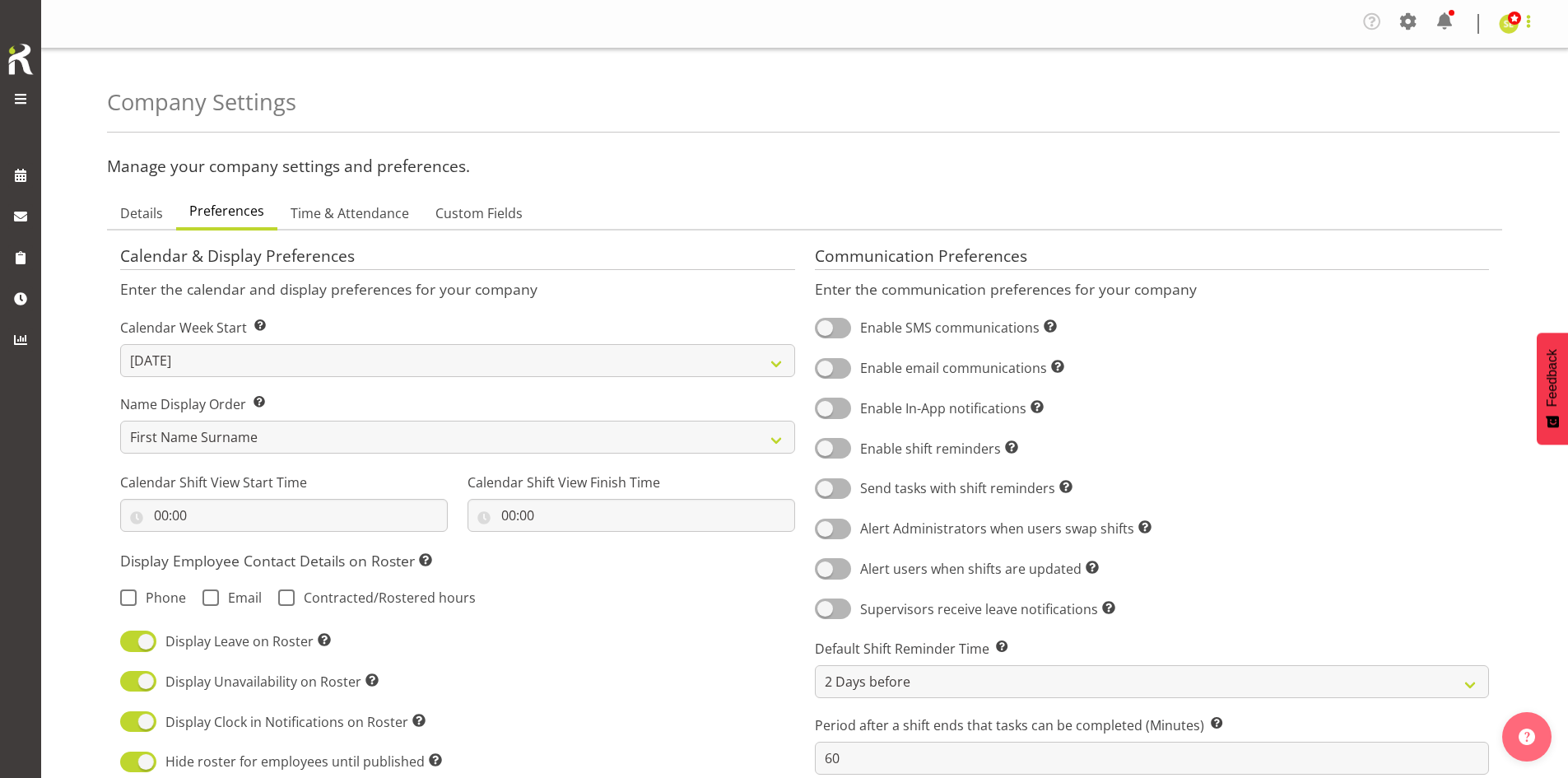
click at [1527, 20] on span at bounding box center [1528, 21] width 19 height 19
click at [1467, 88] on link "Log Out" at bounding box center [1460, 90] width 158 height 30
